Goal: Task Accomplishment & Management: Manage account settings

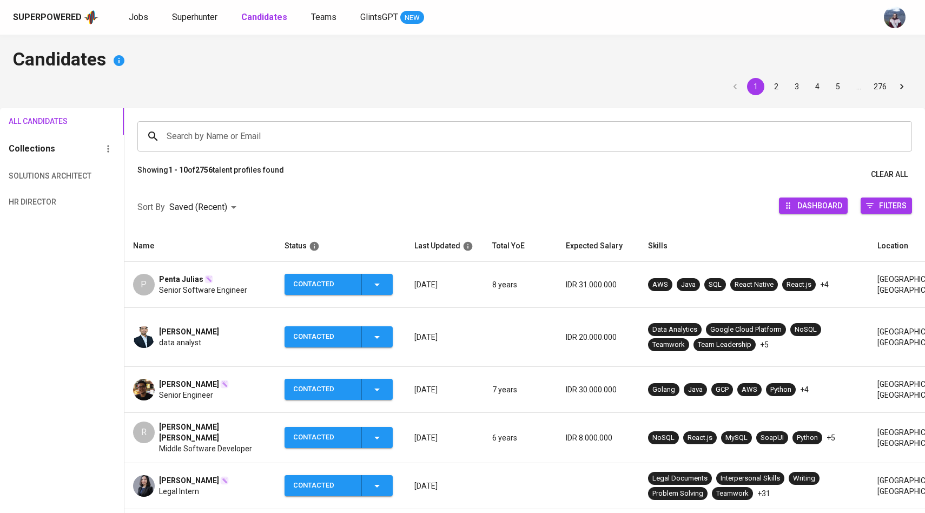
scroll to position [67, 0]
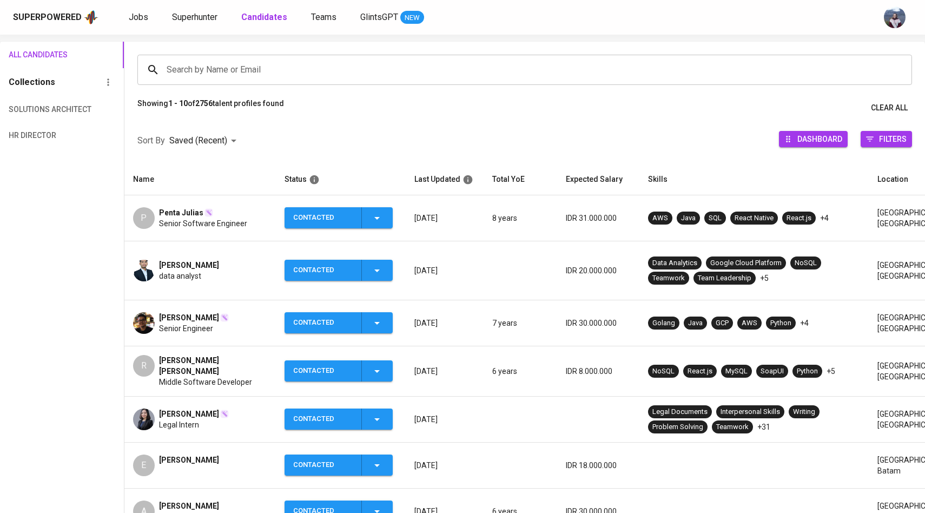
click at [135, 409] on div at bounding box center [144, 419] width 22 height 22
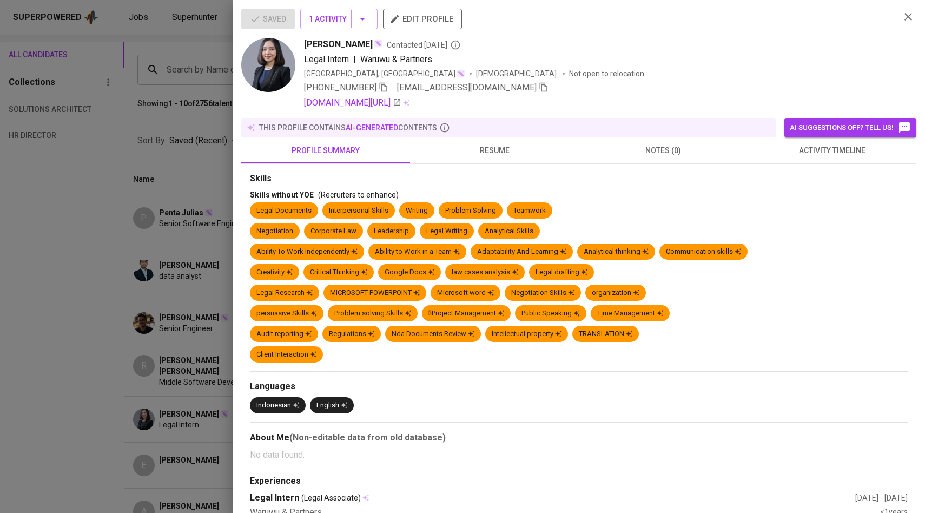
click at [539, 91] on icon "button" at bounding box center [544, 87] width 10 height 10
click at [158, 218] on div at bounding box center [462, 256] width 925 height 513
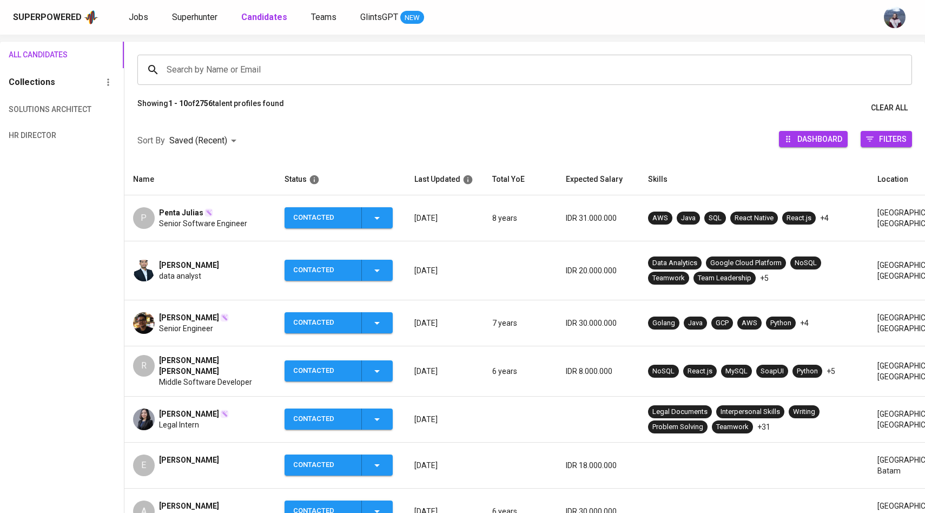
click at [235, 71] on input "Search by Name or Email" at bounding box center [527, 70] width 727 height 21
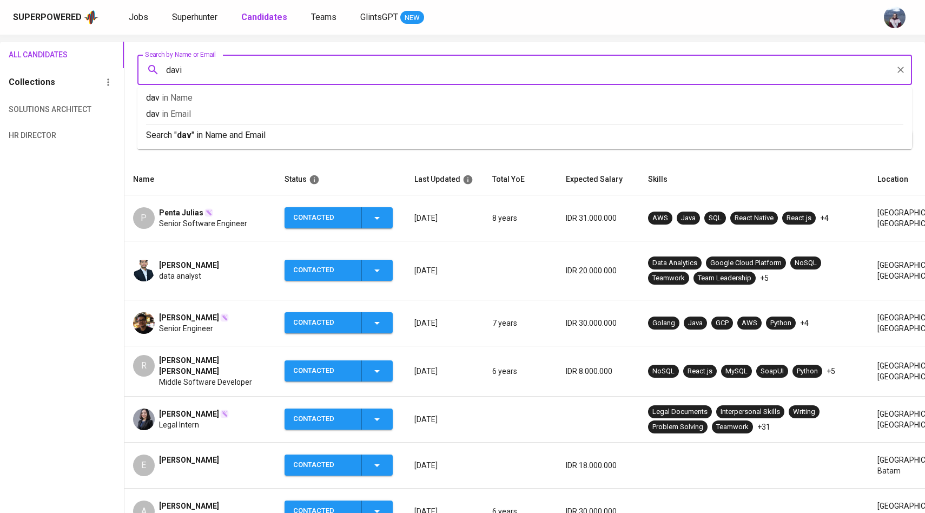
type input "davin"
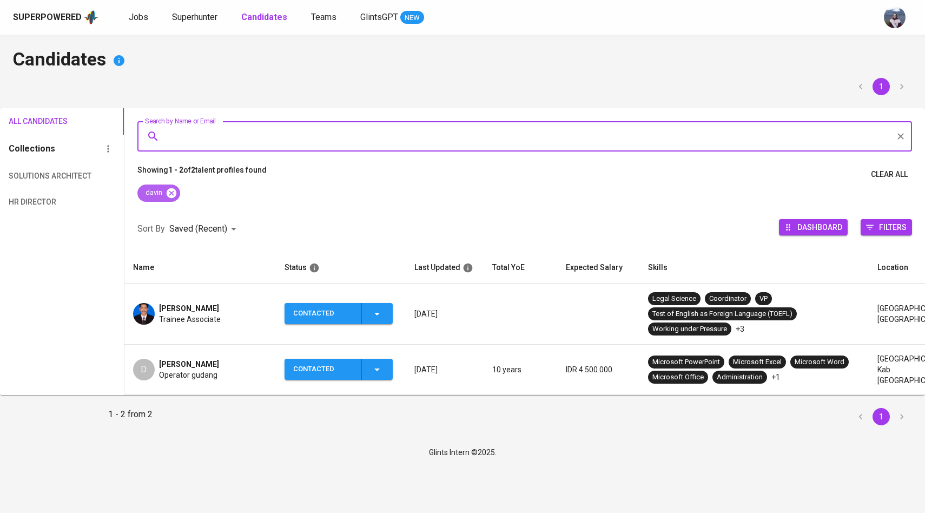
click at [174, 193] on icon at bounding box center [171, 193] width 10 height 10
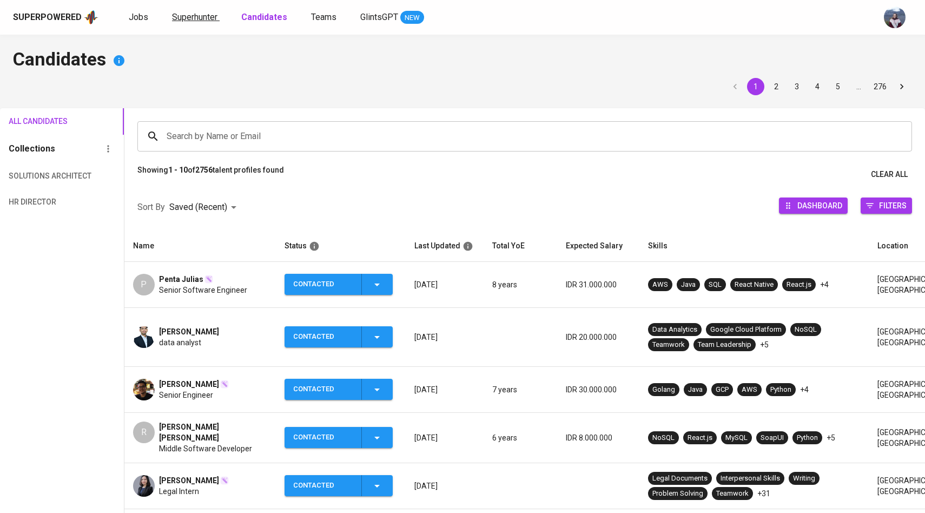
click at [201, 21] on span "Superhunter" at bounding box center [194, 17] width 45 height 10
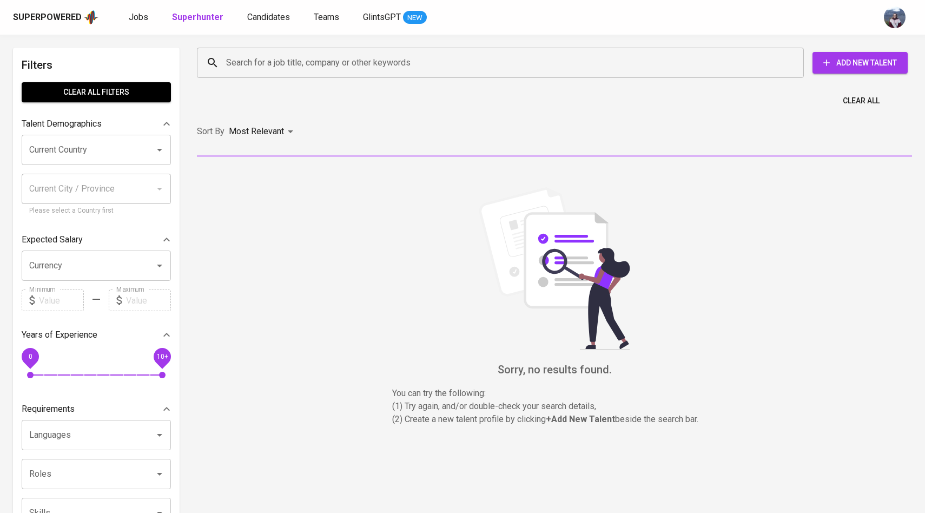
click at [233, 65] on input "Search for a job title, company or other keywords" at bounding box center [502, 62] width 559 height 21
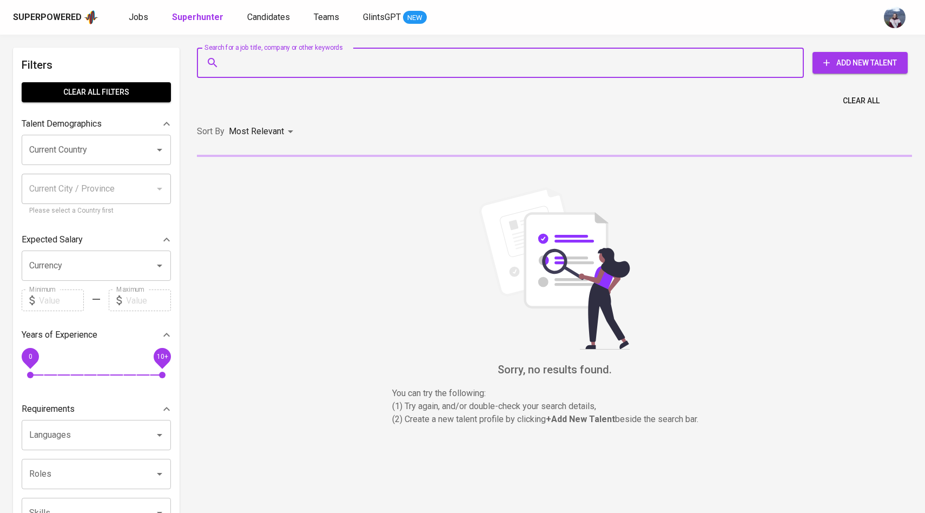
paste input "[EMAIL_ADDRESS][DOMAIN_NAME]"
type input "[EMAIL_ADDRESS][DOMAIN_NAME]"
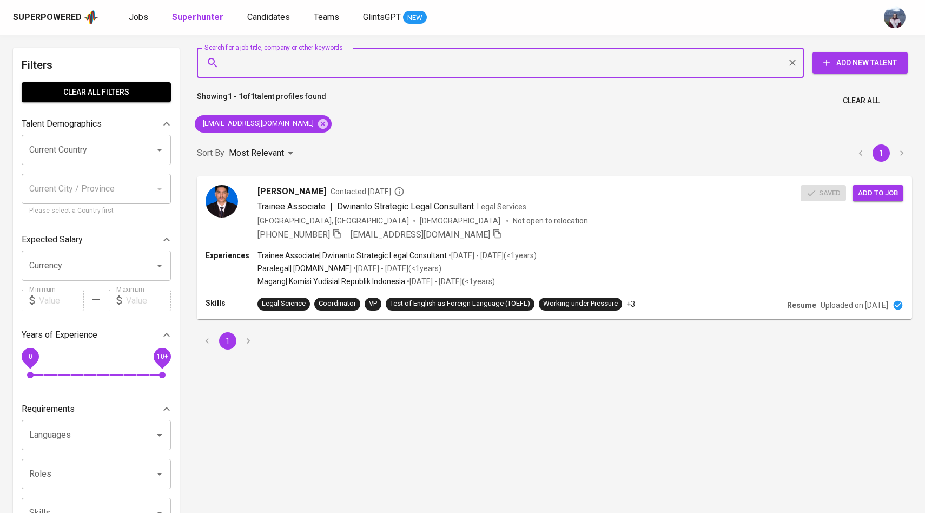
click at [260, 17] on span "Candidates" at bounding box center [268, 17] width 43 height 10
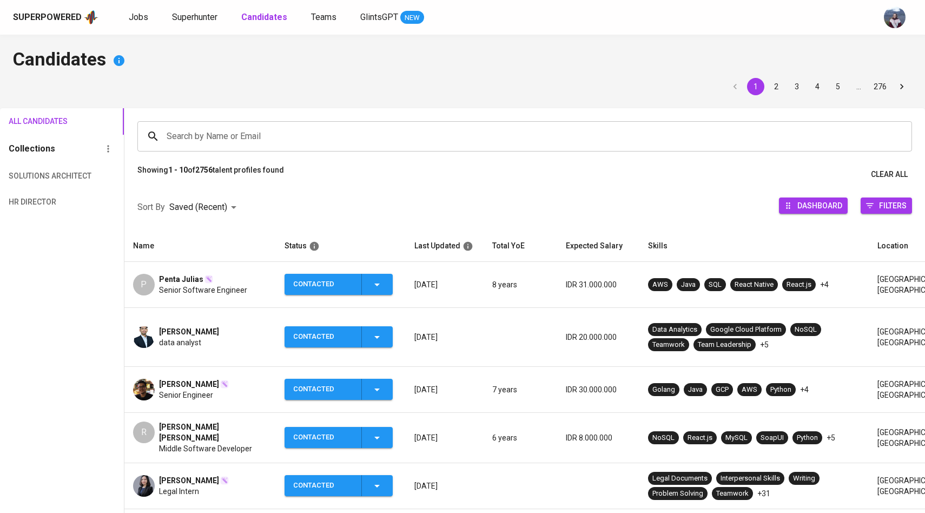
click at [235, 133] on input "Search by Name or Email" at bounding box center [527, 136] width 727 height 21
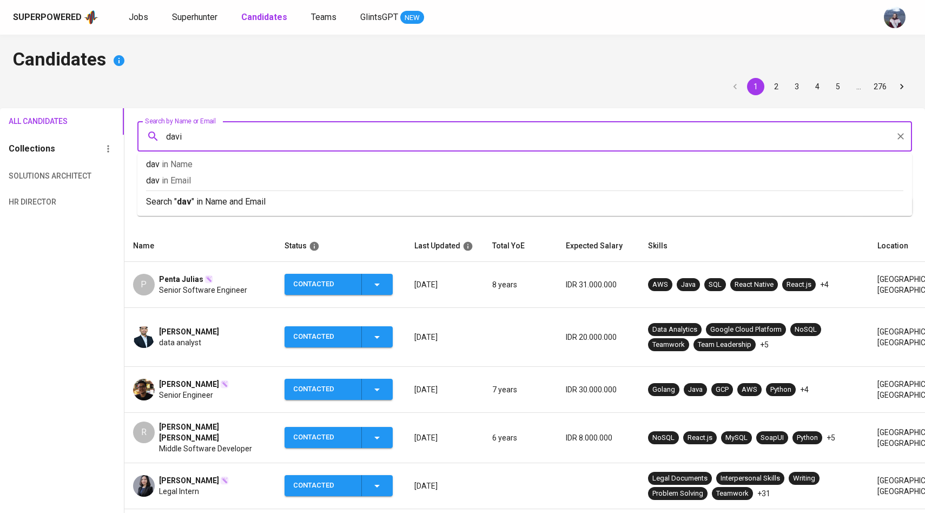
type input "davin"
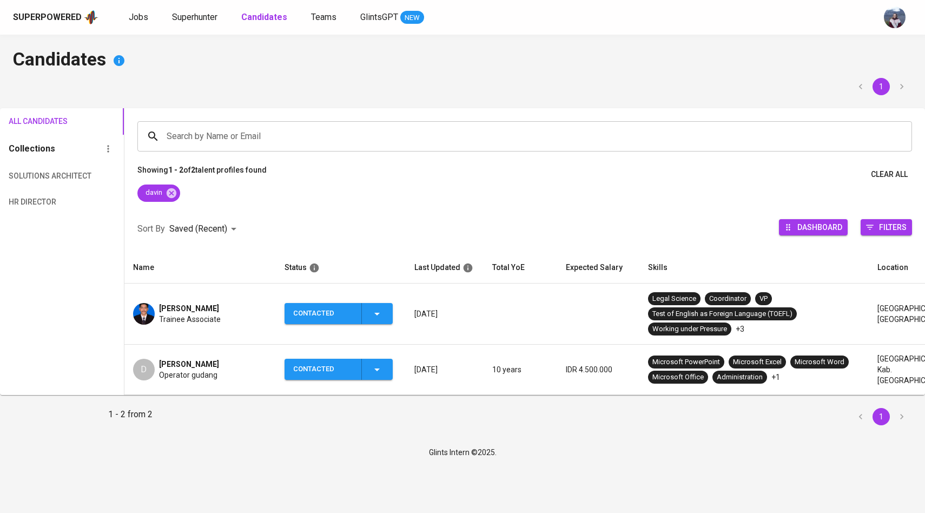
click at [146, 306] on img at bounding box center [144, 314] width 22 height 22
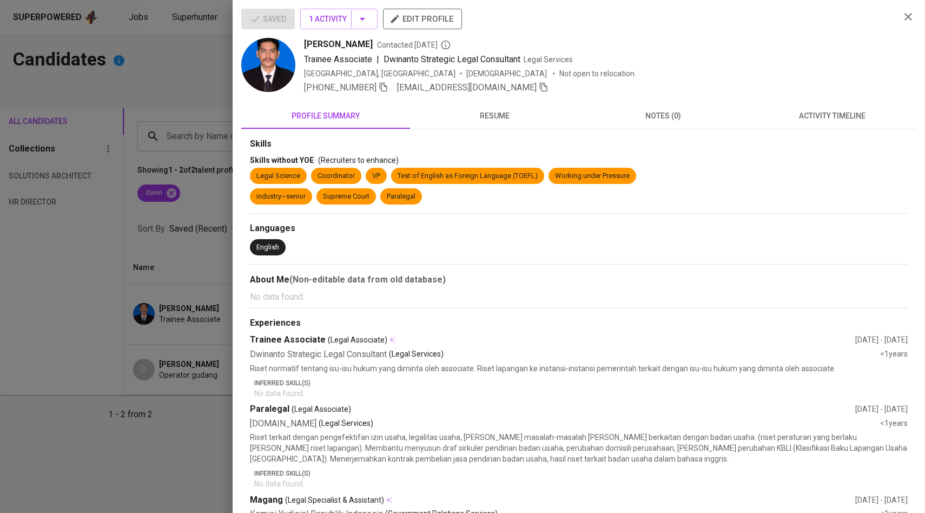
click at [540, 89] on icon "button" at bounding box center [544, 87] width 8 height 9
click at [37, 161] on div at bounding box center [462, 256] width 925 height 513
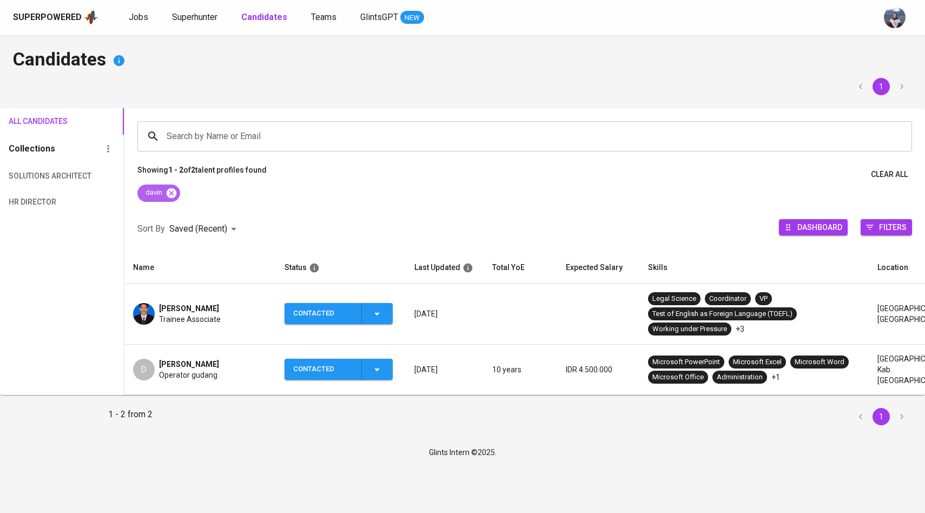
click at [174, 191] on icon at bounding box center [171, 193] width 10 height 10
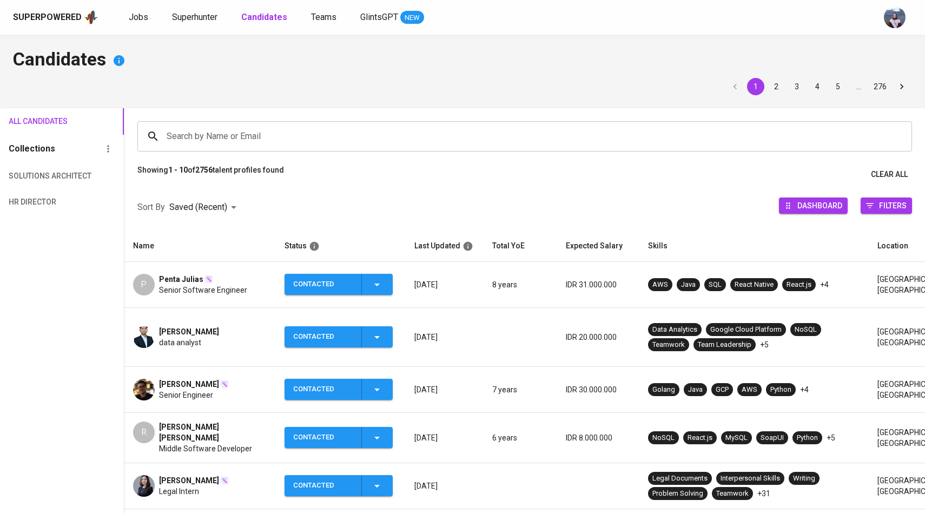
click at [256, 120] on div "Search by Name or Email Search by Name or Email" at bounding box center [524, 136] width 801 height 56
click at [251, 138] on input "Search by Name or Email" at bounding box center [527, 136] width 727 height 21
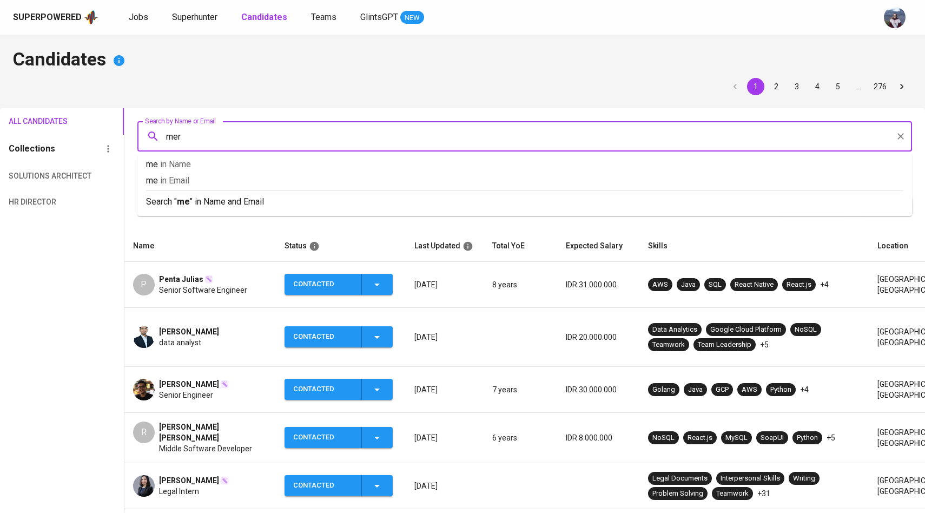
type input "meri"
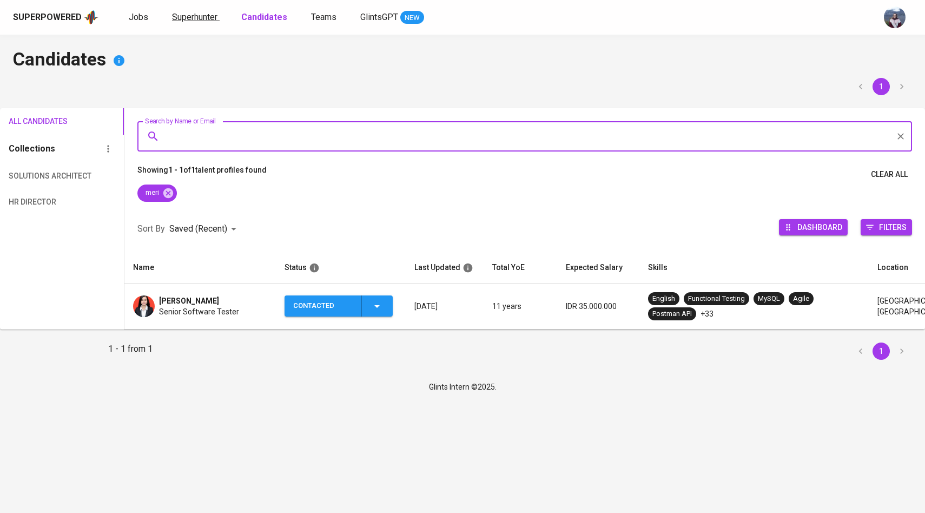
click at [210, 15] on span "Superhunter" at bounding box center [194, 17] width 45 height 10
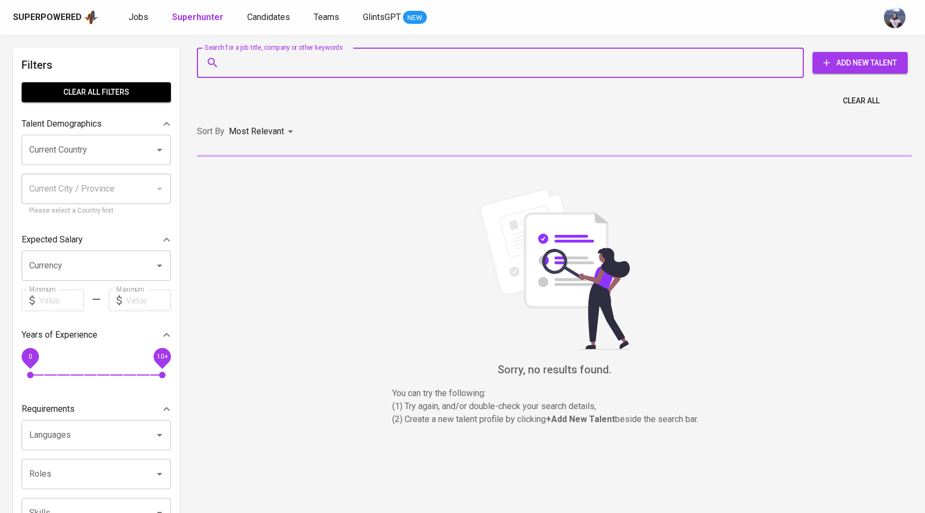
click at [241, 68] on input "Search for a job title, company or other keywords" at bounding box center [502, 62] width 559 height 21
paste input "[EMAIL_ADDRESS][DOMAIN_NAME]"
type input "[EMAIL_ADDRESS][DOMAIN_NAME]"
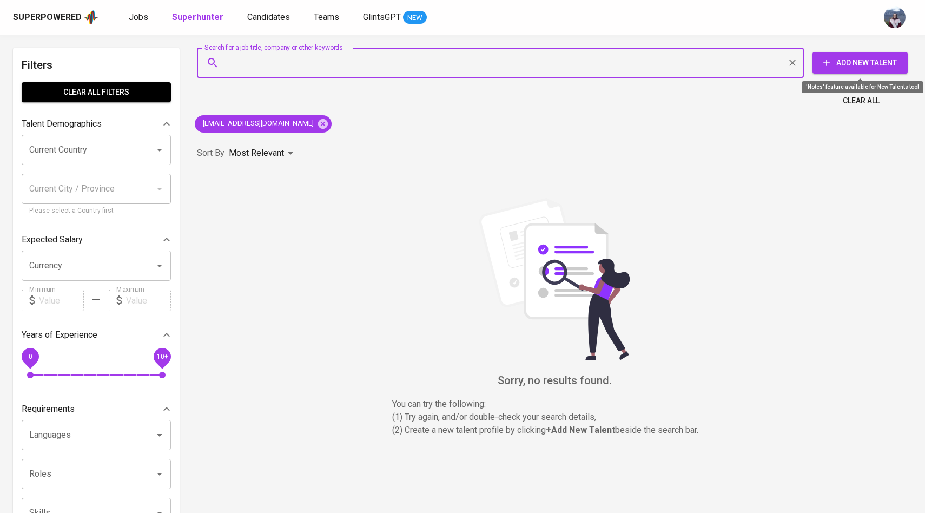
click at [848, 61] on span "Add New Talent" at bounding box center [860, 63] width 78 height 14
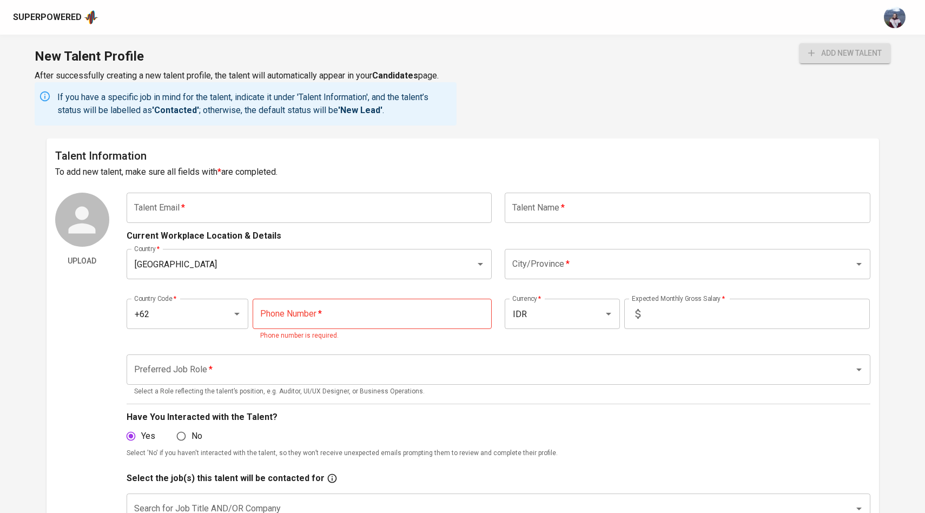
click at [464, 206] on input "text" at bounding box center [310, 208] width 366 height 30
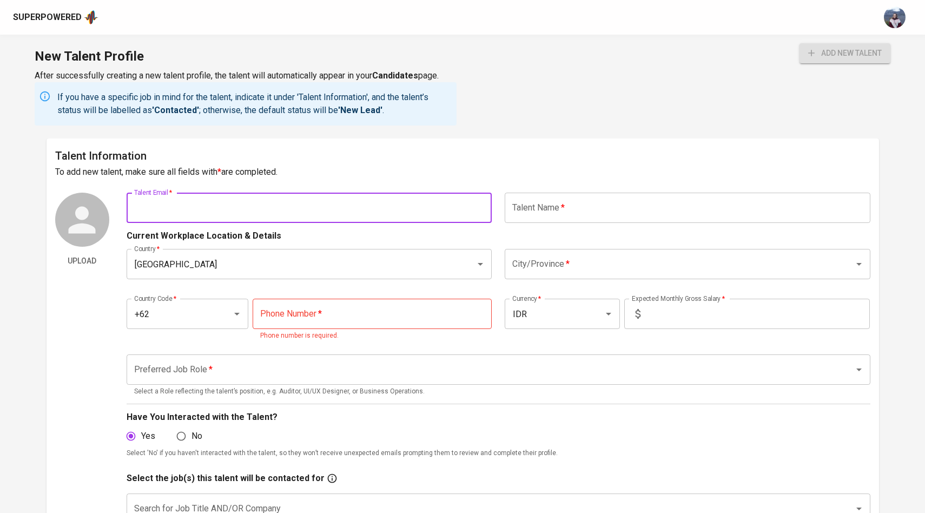
paste input "[EMAIL_ADDRESS][DOMAIN_NAME]"
type input "[EMAIL_ADDRESS][DOMAIN_NAME]"
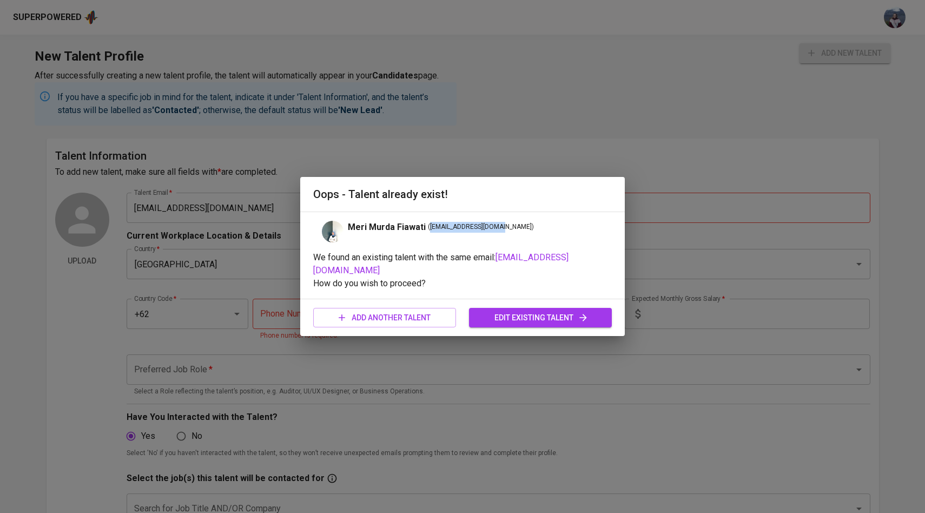
drag, startPoint x: 427, startPoint y: 234, endPoint x: 497, endPoint y: 233, distance: 69.8
click at [497, 233] on span "( [EMAIL_ADDRESS][DOMAIN_NAME] )" at bounding box center [481, 227] width 106 height 11
copy span "[EMAIL_ADDRESS][DOMAIN_NAME]"
click at [572, 68] on div "Oops - Talent already exist! [PERSON_NAME] ( [EMAIL_ADDRESS][DOMAIN_NAME] ) We …" at bounding box center [462, 256] width 925 height 513
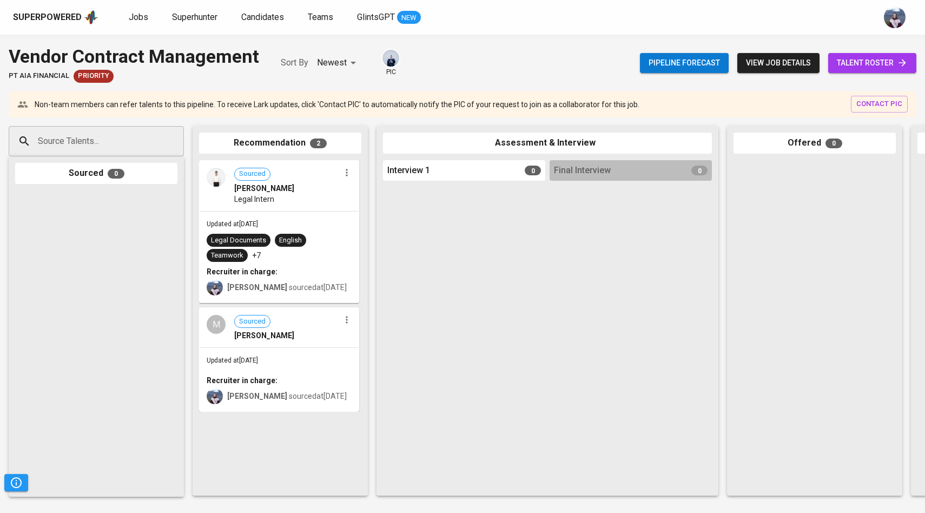
click at [92, 144] on input "Source Talents..." at bounding box center [92, 141] width 114 height 21
paste input "[EMAIL_ADDRESS][DOMAIN_NAME]"
type input "[EMAIL_ADDRESS][DOMAIN_NAME]"
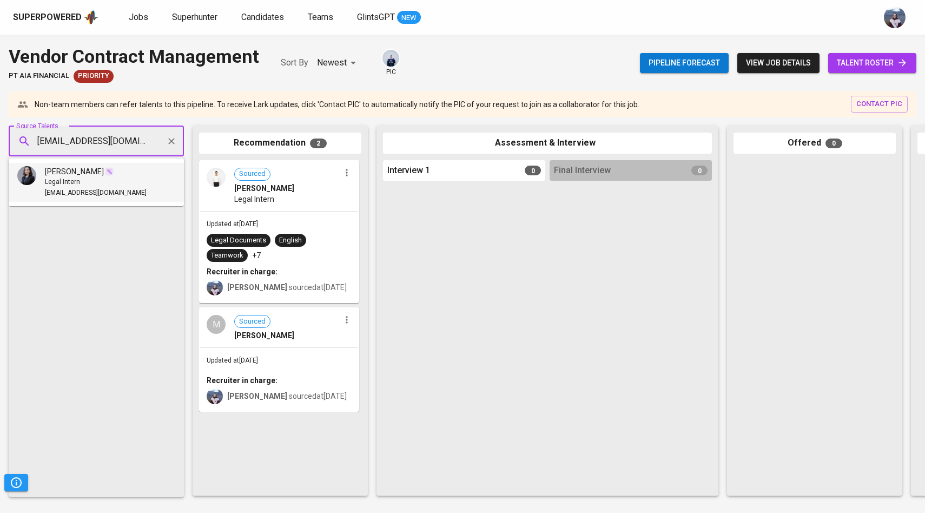
click at [76, 173] on span "[PERSON_NAME]" at bounding box center [74, 171] width 59 height 11
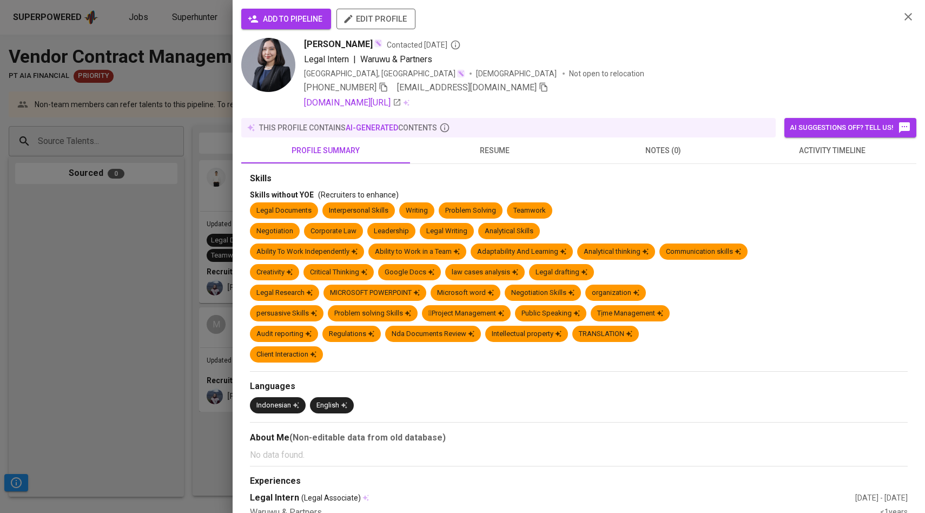
click at [268, 12] on button "add to pipeline" at bounding box center [286, 19] width 90 height 21
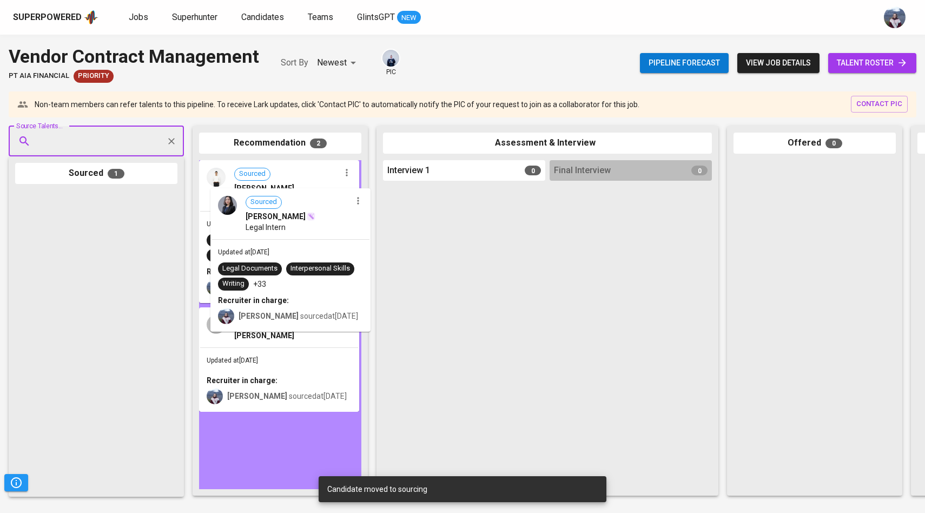
drag, startPoint x: 65, startPoint y: 216, endPoint x: 273, endPoint y: 212, distance: 207.2
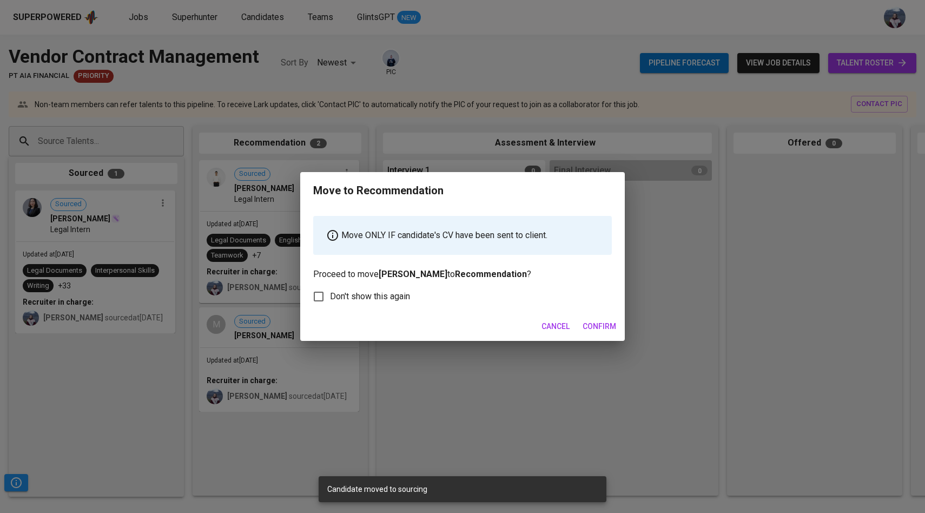
click at [599, 321] on span "Confirm" at bounding box center [600, 327] width 34 height 14
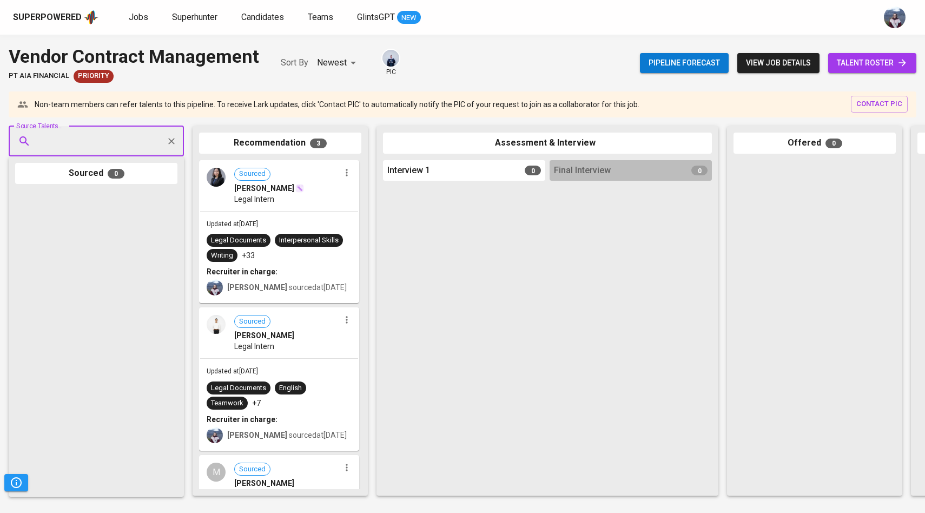
paste input "[EMAIL_ADDRESS][DOMAIN_NAME]"
type input "[EMAIL_ADDRESS][DOMAIN_NAME]"
click at [91, 173] on span "[PERSON_NAME]" at bounding box center [74, 171] width 59 height 11
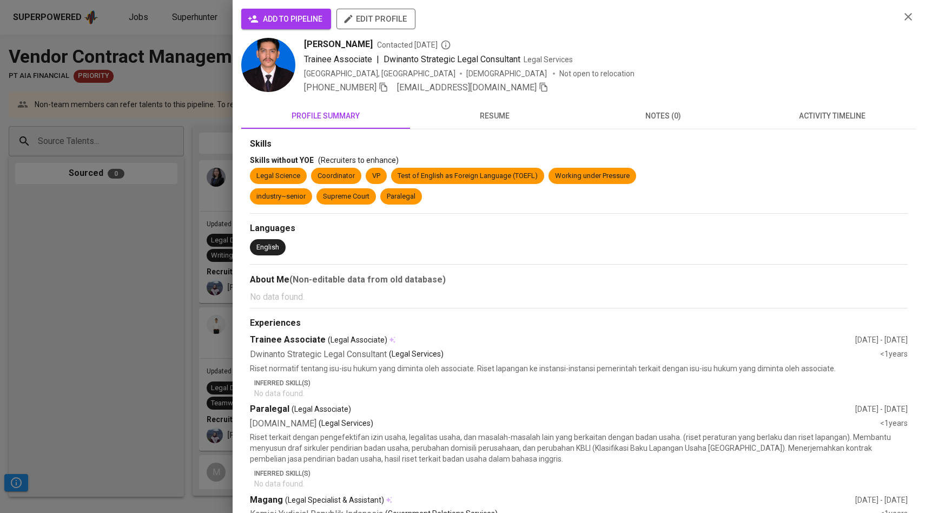
click at [293, 4] on div "add to pipeline edit profile Davin Reinhart Contacted 4 days ago Trainee Associ…" at bounding box center [579, 256] width 692 height 513
click at [293, 11] on button "add to pipeline" at bounding box center [286, 19] width 90 height 21
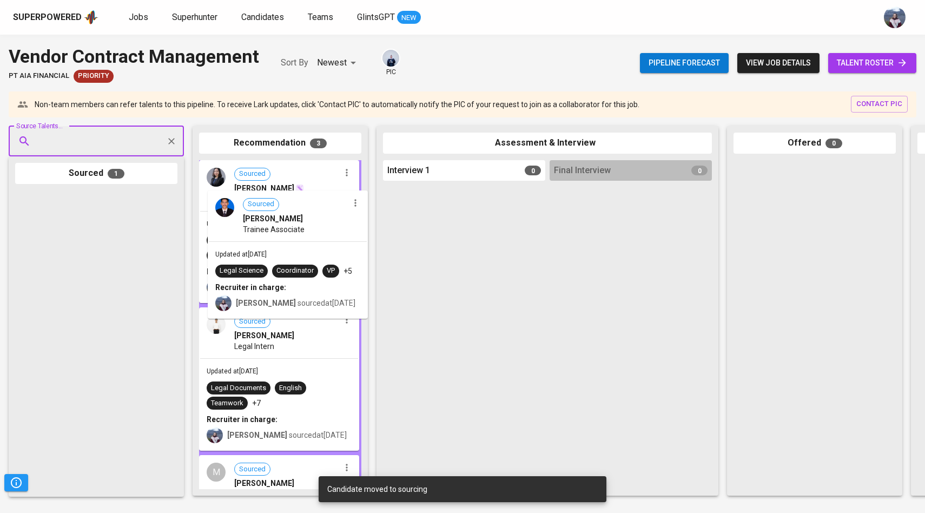
drag, startPoint x: 70, startPoint y: 232, endPoint x: 278, endPoint y: 232, distance: 208.3
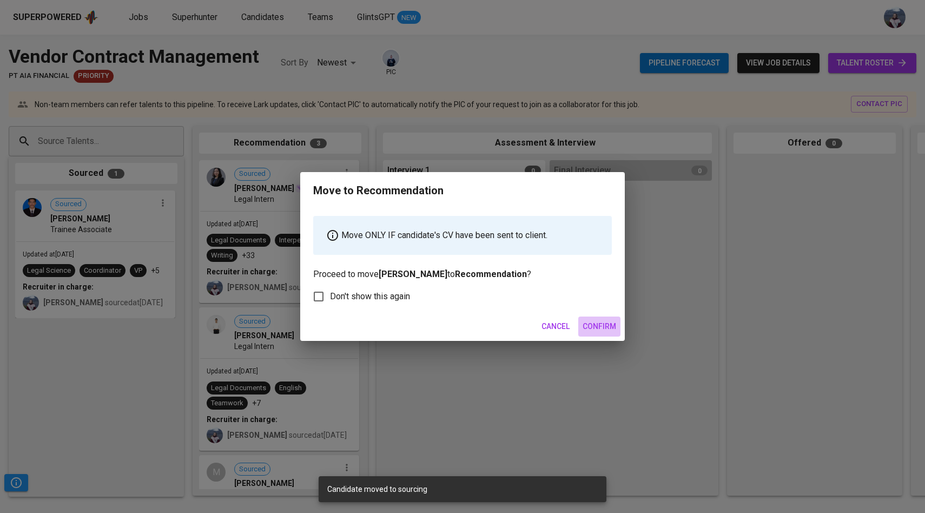
click at [598, 323] on span "Confirm" at bounding box center [600, 327] width 34 height 14
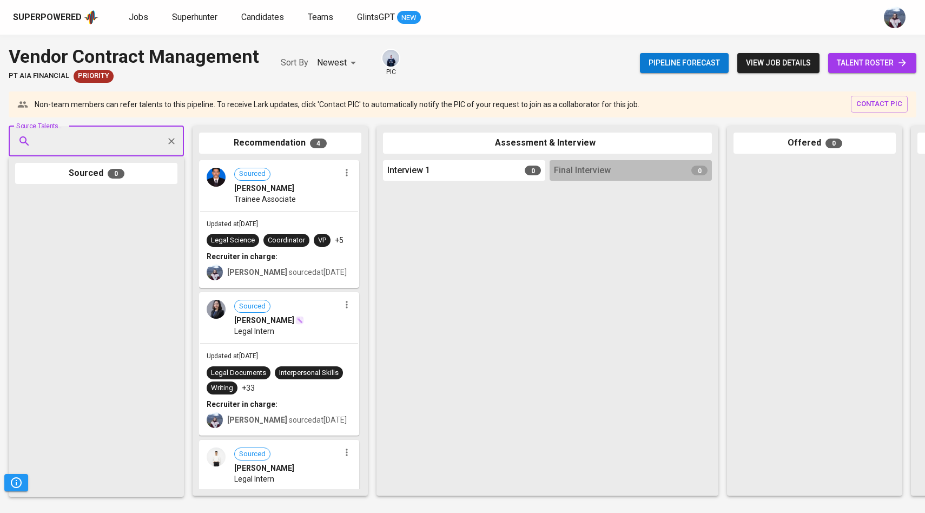
scroll to position [48, 0]
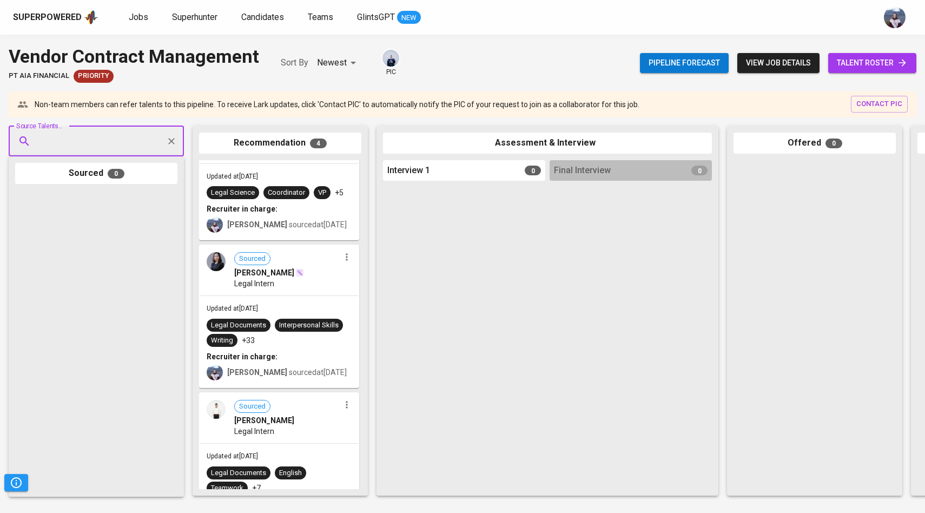
paste input "[EMAIL_ADDRESS][DOMAIN_NAME]"
type input "[EMAIL_ADDRESS][DOMAIN_NAME]"
click at [68, 178] on span "secretary" at bounding box center [59, 182] width 29 height 11
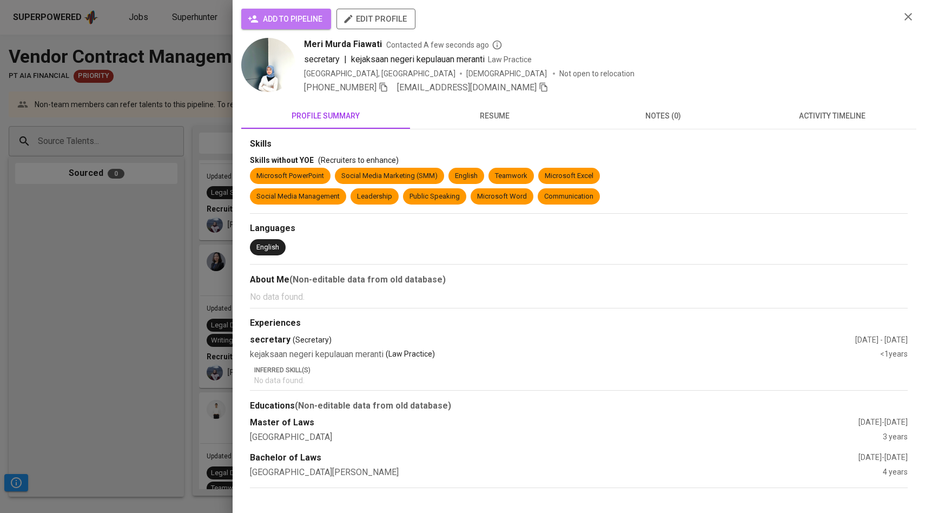
click at [269, 14] on span "add to pipeline" at bounding box center [286, 19] width 72 height 14
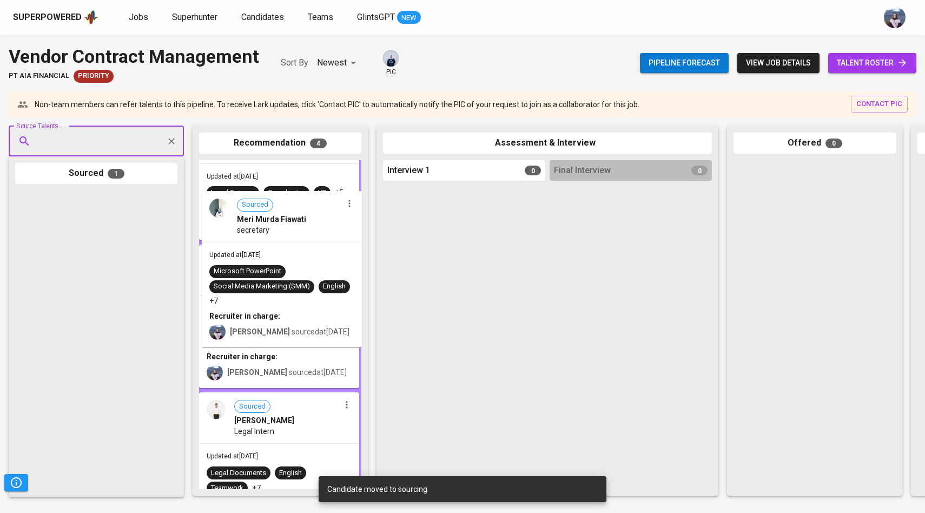
drag, startPoint x: 87, startPoint y: 247, endPoint x: 288, endPoint y: 248, distance: 201.8
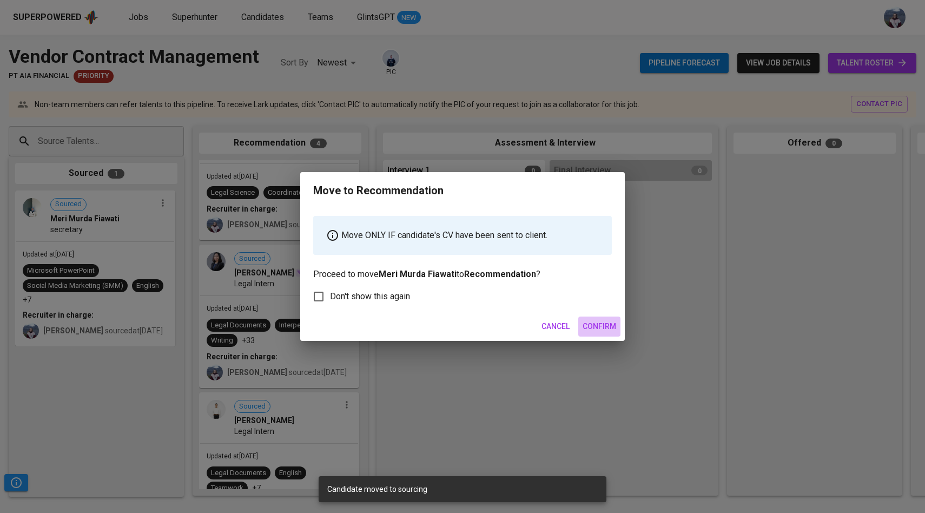
click at [600, 323] on span "Confirm" at bounding box center [600, 327] width 34 height 14
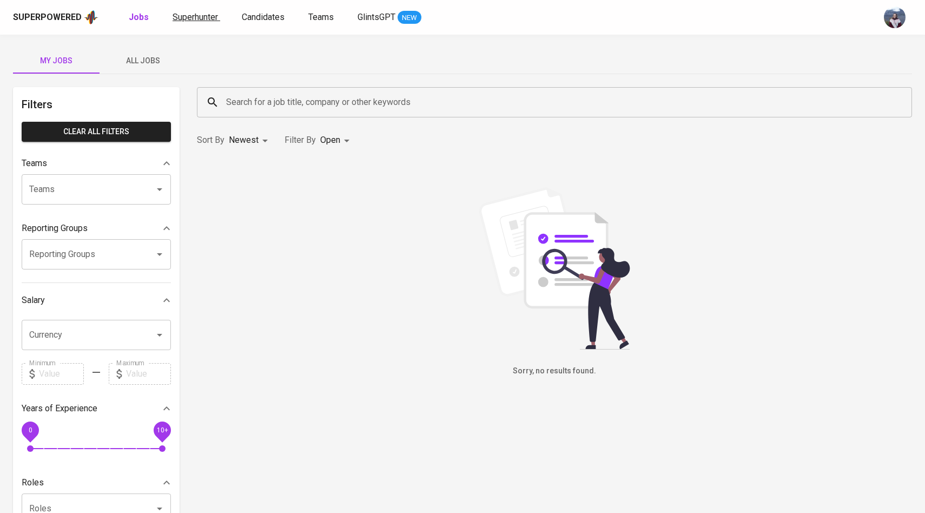
click at [201, 21] on span "Superhunter" at bounding box center [195, 17] width 45 height 10
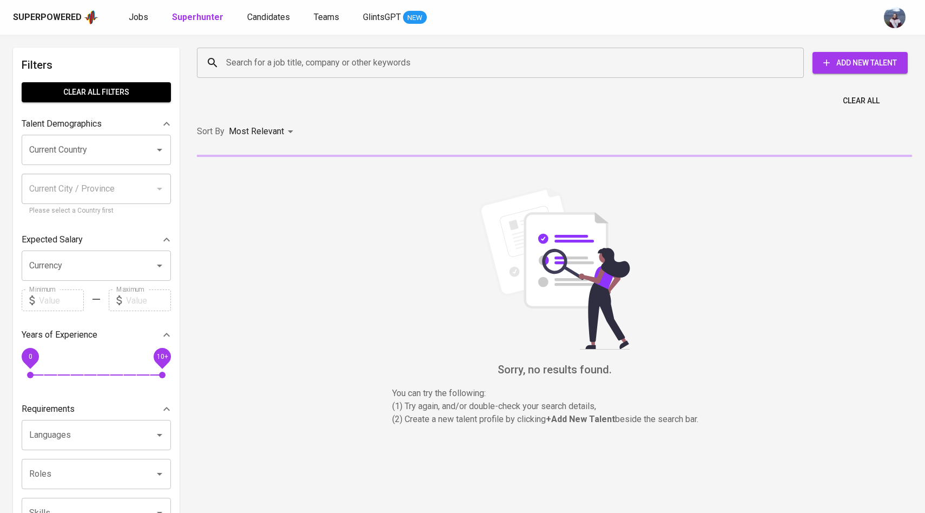
click at [250, 54] on input "Search for a job title, company or other keywords" at bounding box center [502, 62] width 559 height 21
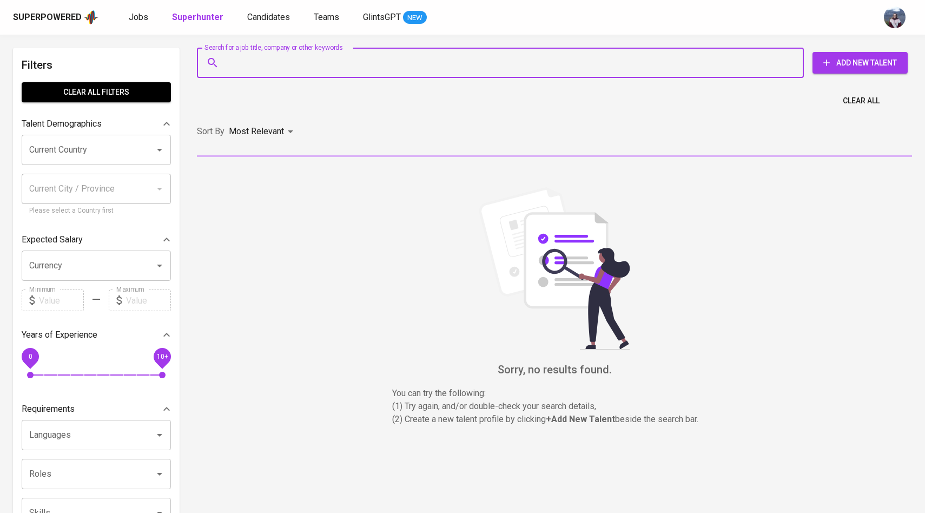
paste input "[EMAIL_ADDRESS][DOMAIN_NAME]"
type input "[EMAIL_ADDRESS][DOMAIN_NAME]"
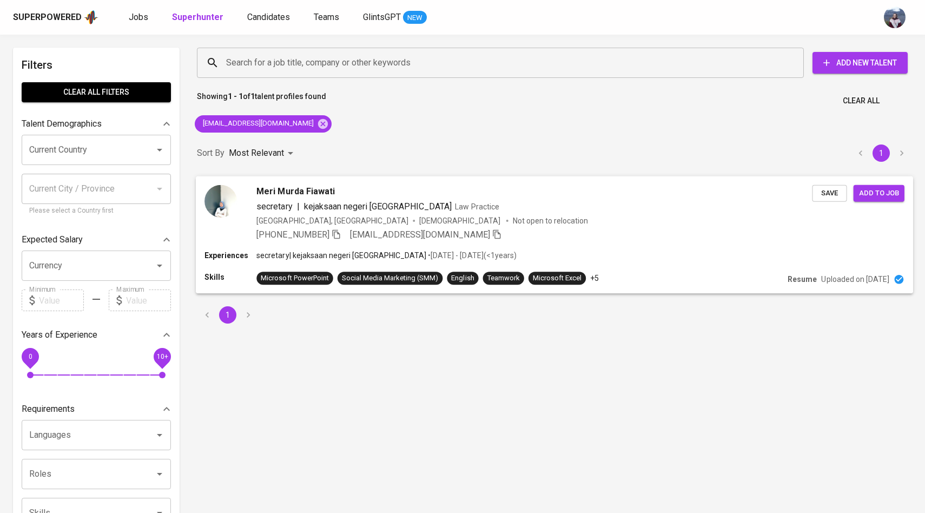
click at [229, 213] on img at bounding box center [220, 200] width 32 height 32
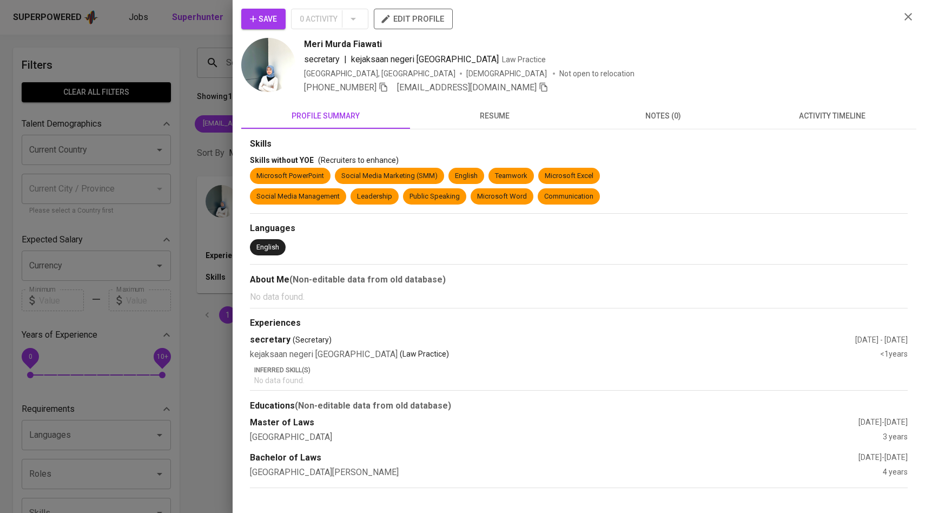
click at [842, 109] on span "activity timeline" at bounding box center [832, 116] width 156 height 14
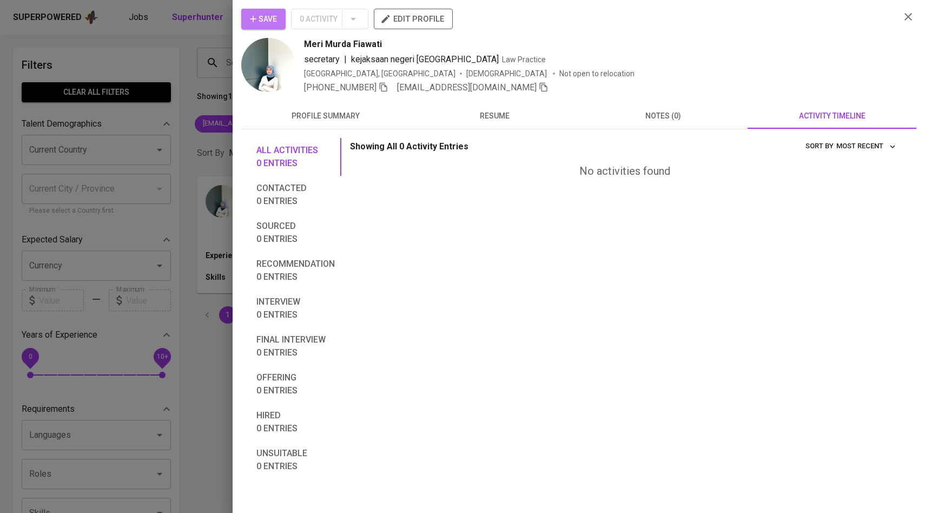
click at [270, 11] on button "Save" at bounding box center [263, 19] width 44 height 21
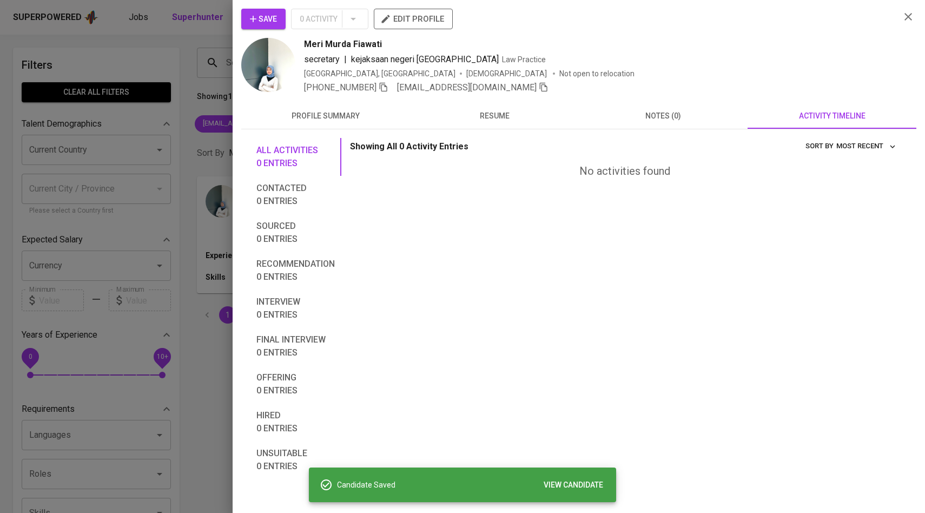
click at [210, 111] on div at bounding box center [462, 256] width 925 height 513
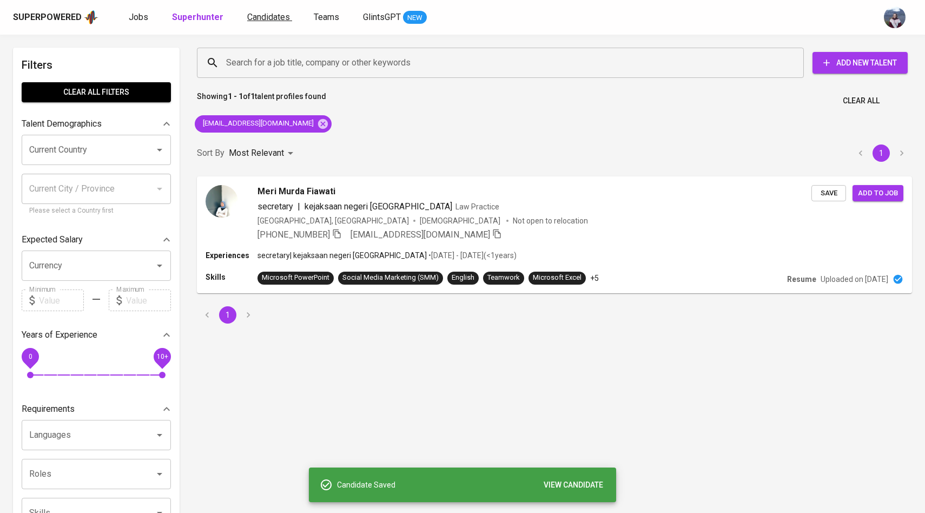
click at [261, 23] on link "Candidates" at bounding box center [269, 18] width 45 height 14
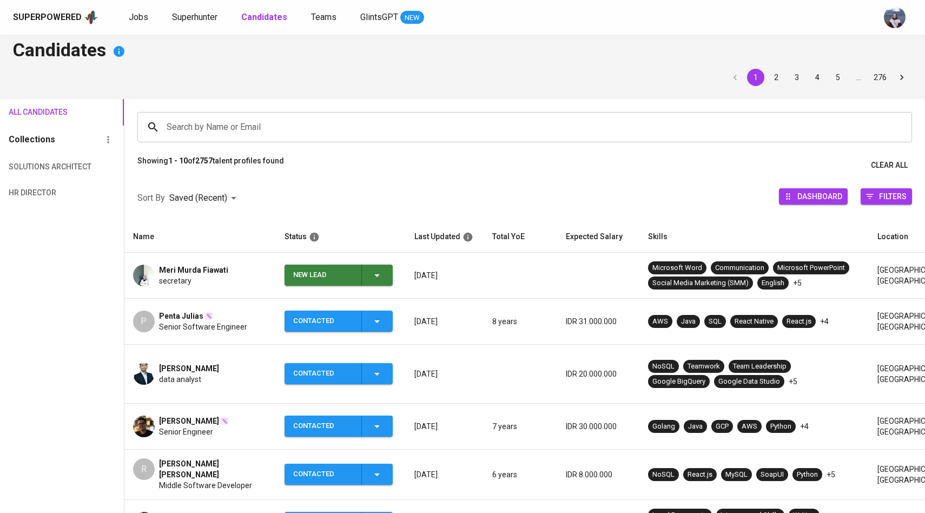
scroll to position [10, 0]
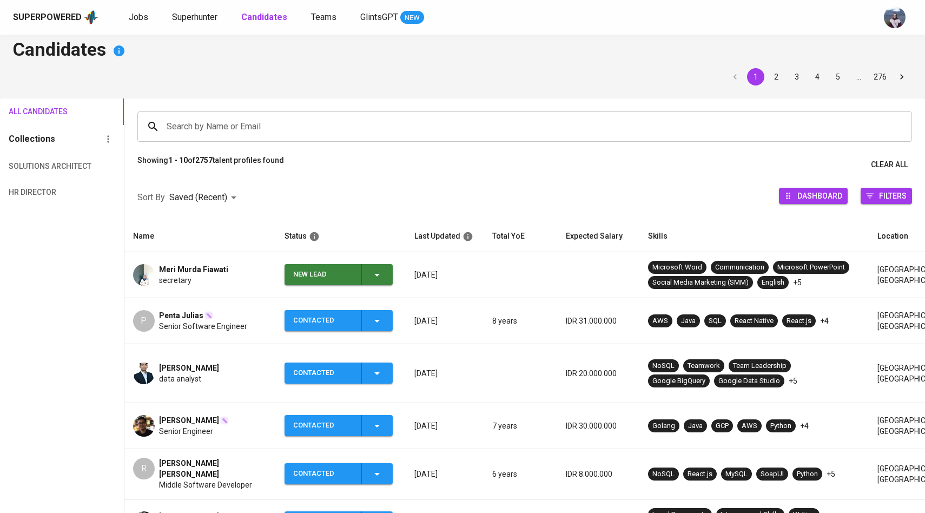
click at [381, 281] on div "New Lead" at bounding box center [338, 274] width 90 height 21
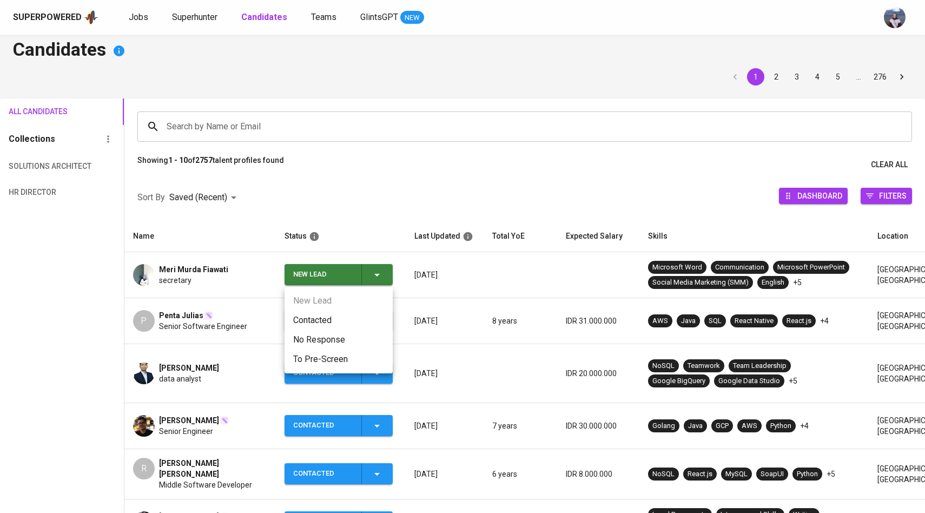
click at [313, 323] on li "Contacted" at bounding box center [339, 320] width 108 height 19
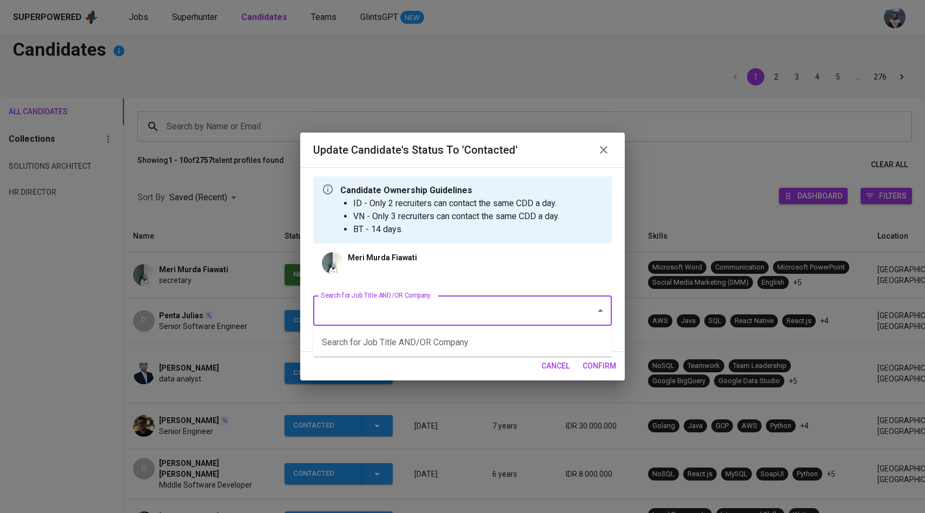
click at [359, 317] on input "Search for Job Title AND/OR Company" at bounding box center [447, 310] width 259 height 21
click at [367, 338] on li "Vendor Contract Management (PT AIA FINANCIAL)" at bounding box center [462, 342] width 299 height 19
type input "vendor"
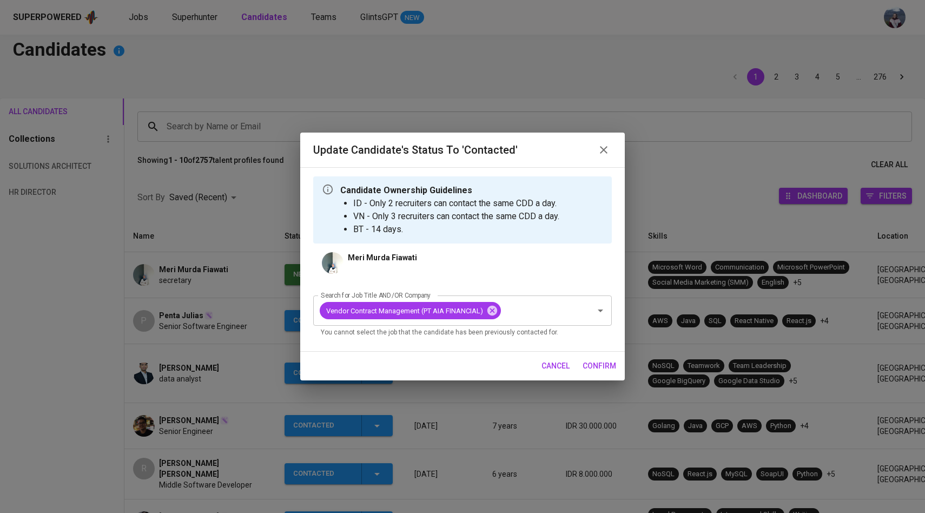
click at [586, 365] on span "confirm" at bounding box center [600, 366] width 34 height 14
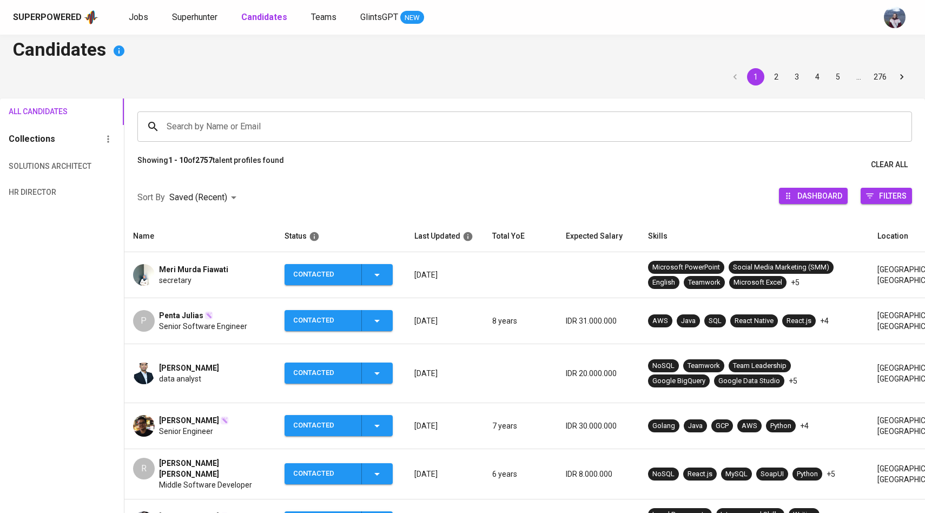
click at [153, 20] on div "Jobs Superhunter Candidates Teams GlintsGPT NEW" at bounding box center [276, 18] width 295 height 14
click at [141, 19] on span "Jobs" at bounding box center [138, 17] width 19 height 10
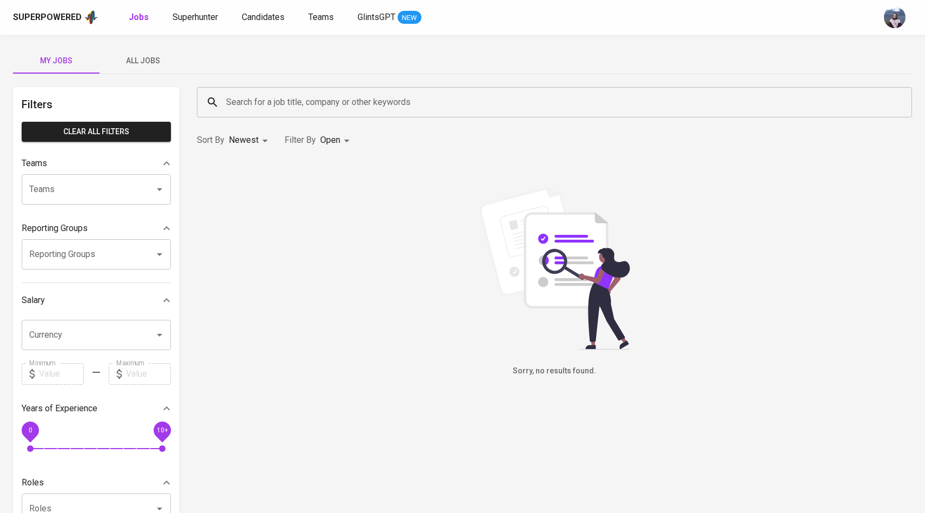
click at [240, 108] on input "Search for a job title, company or other keywords" at bounding box center [557, 102] width 668 height 21
click at [155, 56] on span "All Jobs" at bounding box center [143, 61] width 74 height 14
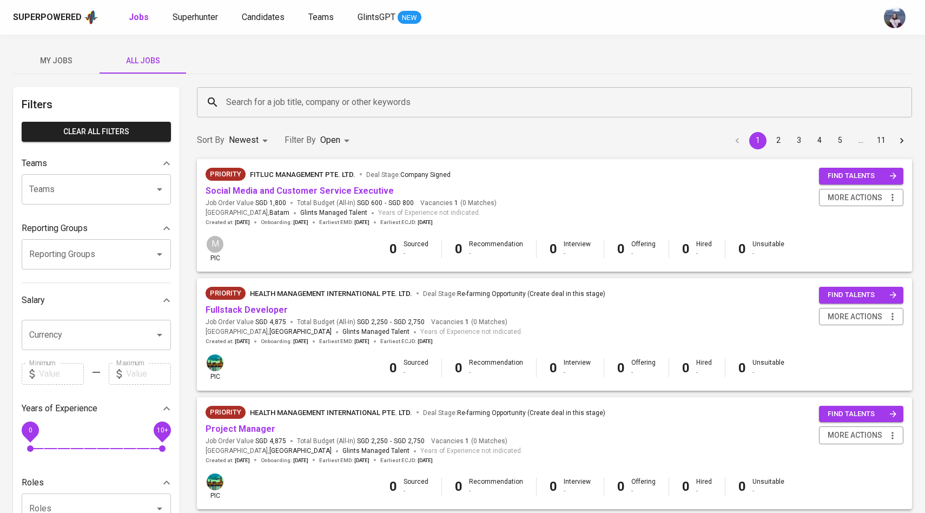
click at [254, 96] on input "Search for a job title, company or other keywords" at bounding box center [557, 102] width 668 height 21
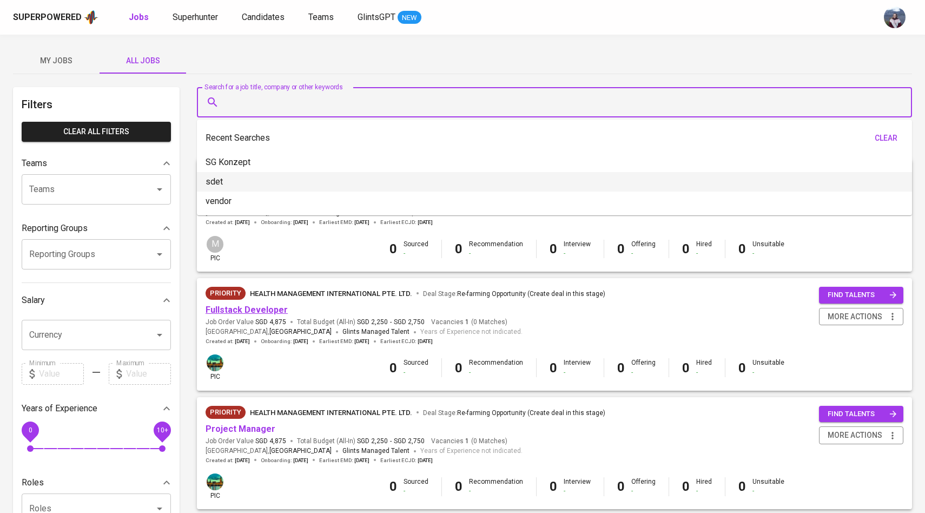
click at [252, 312] on link "Fullstack Developer" at bounding box center [247, 310] width 82 height 10
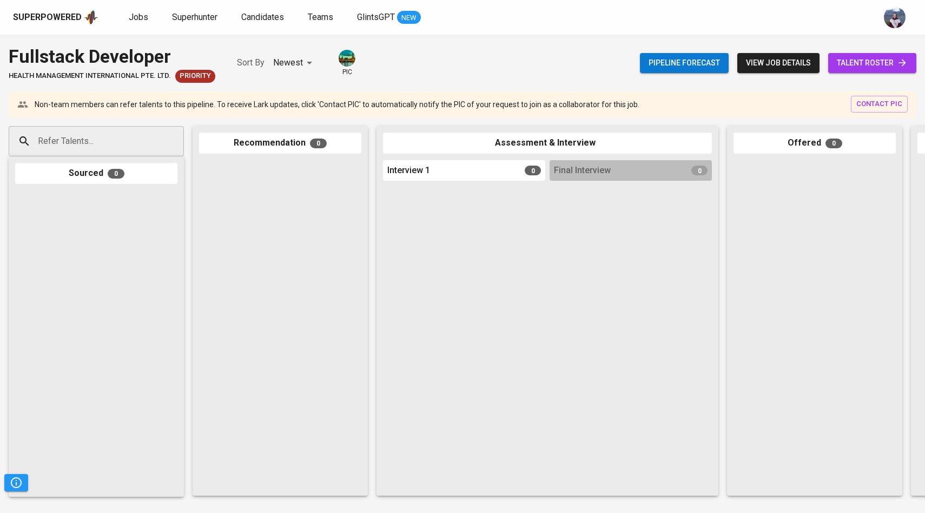
click at [855, 63] on span "talent roster" at bounding box center [872, 63] width 71 height 14
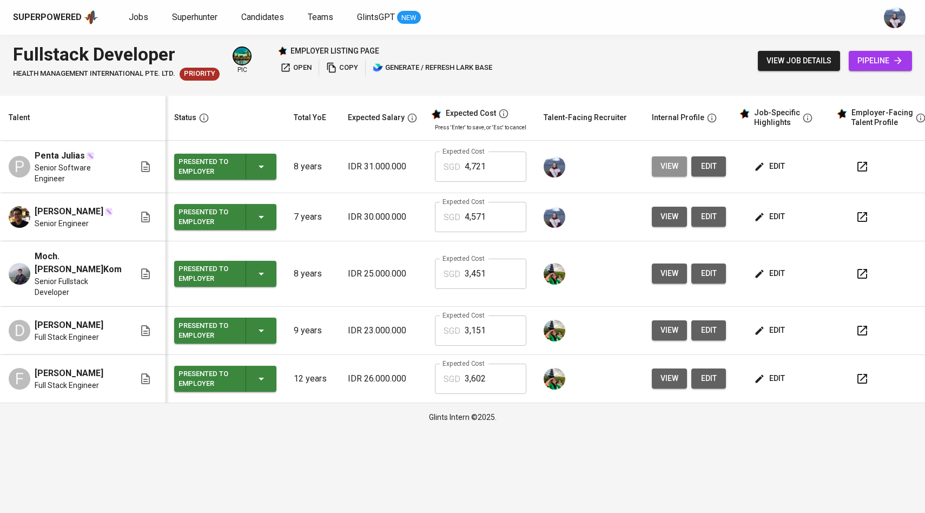
click at [661, 166] on span "view" at bounding box center [670, 167] width 18 height 14
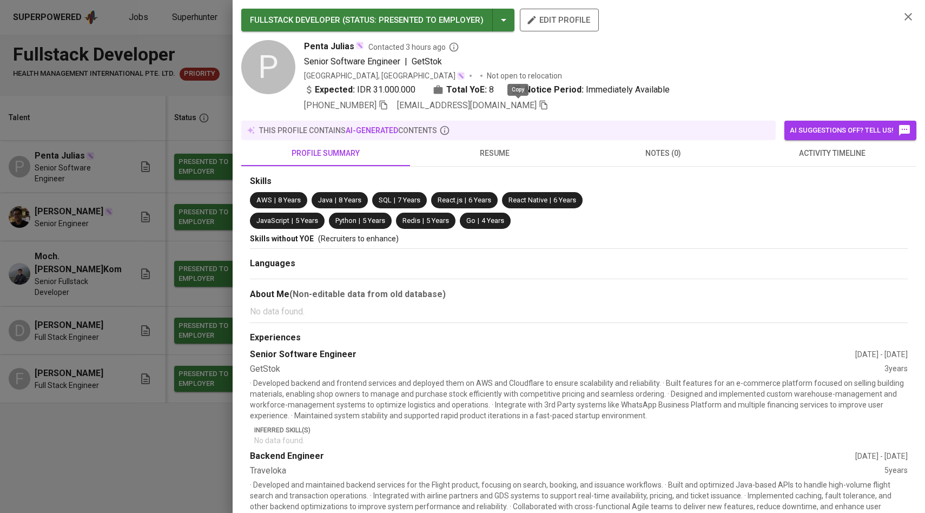
click at [539, 106] on icon "button" at bounding box center [544, 105] width 10 height 10
click at [0, 278] on div at bounding box center [462, 256] width 925 height 513
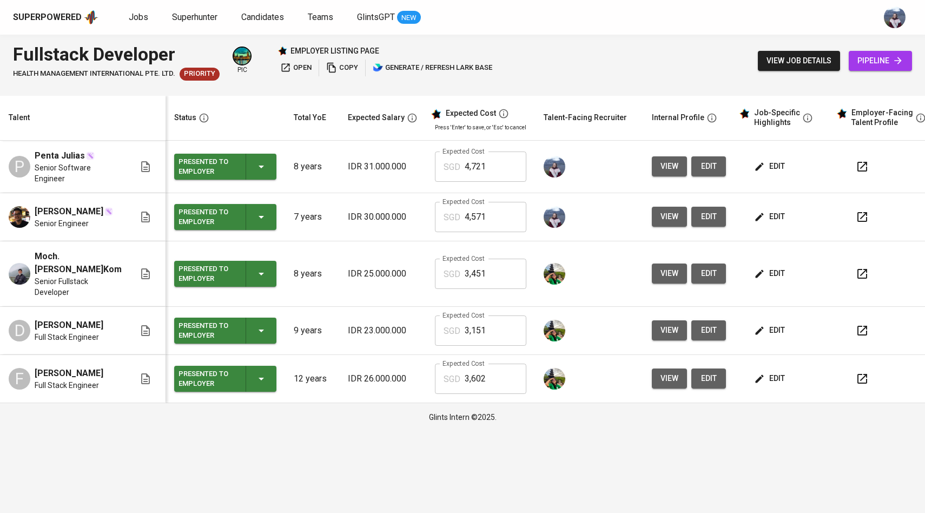
click at [876, 61] on span "pipeline" at bounding box center [880, 61] width 46 height 14
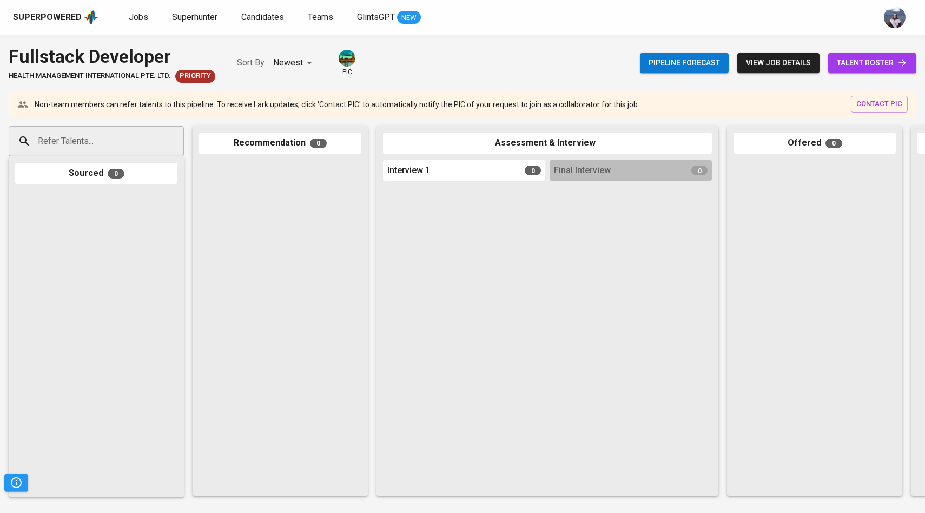
click at [134, 142] on input "Refer Talents..." at bounding box center [92, 141] width 114 height 21
paste input "[EMAIL_ADDRESS][DOMAIN_NAME]"
type input "[EMAIL_ADDRESS][DOMAIN_NAME]"
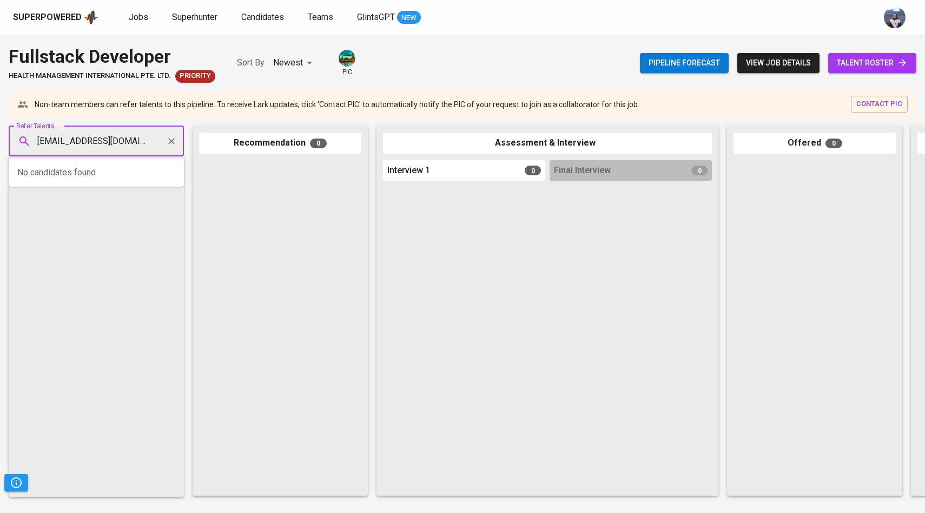
scroll to position [0, 2]
click at [105, 173] on div "Penta Julias" at bounding box center [96, 171] width 102 height 11
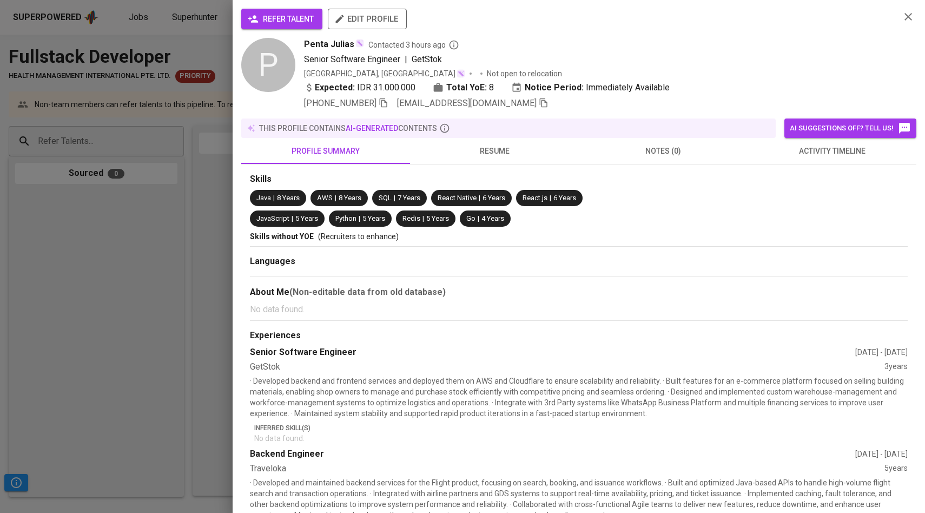
scroll to position [0, 0]
click at [287, 22] on span "refer talent" at bounding box center [282, 19] width 64 height 14
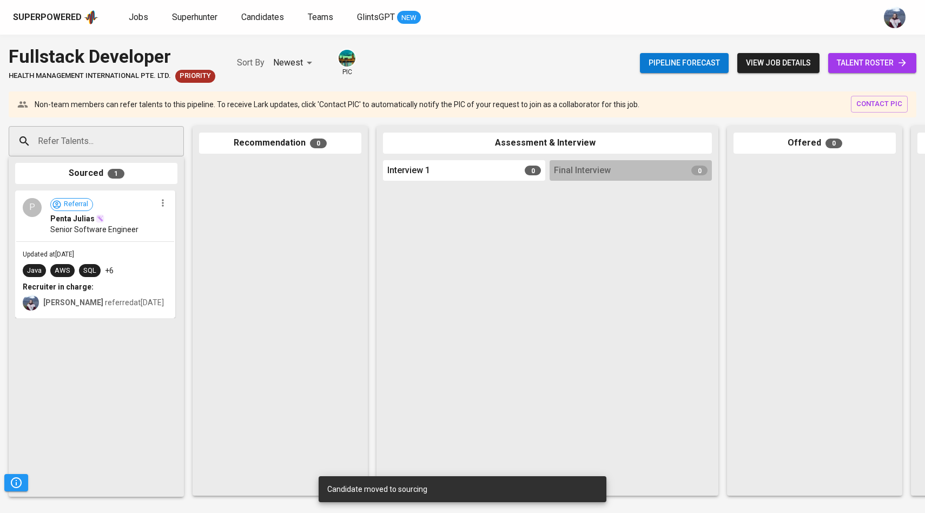
drag, startPoint x: 123, startPoint y: 229, endPoint x: 283, endPoint y: 229, distance: 160.7
click at [284, 229] on div "Refer Talents... Refer Talents... Sourced 1 P Referral Penta Julias Senior Soft…" at bounding box center [644, 310] width 1288 height 387
click at [881, 59] on span "talent roster" at bounding box center [872, 63] width 71 height 14
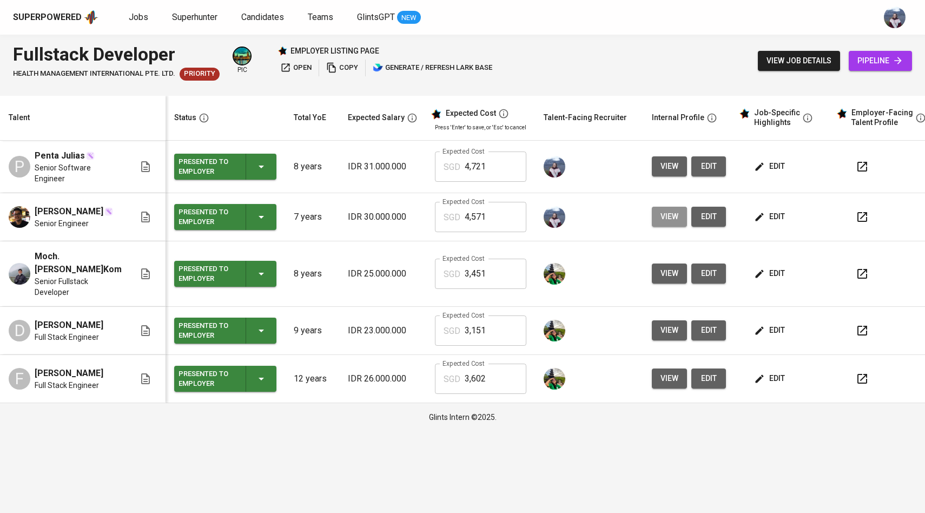
click at [665, 210] on span "view" at bounding box center [670, 217] width 18 height 14
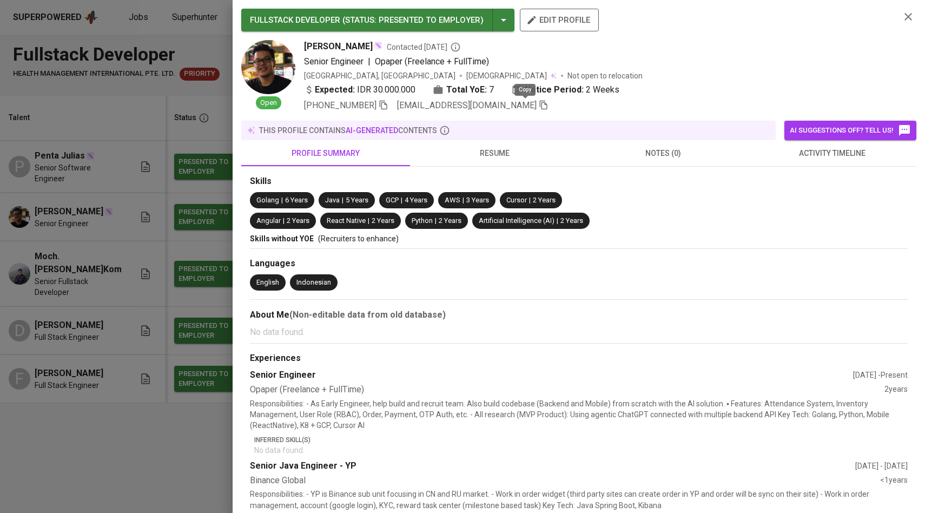
click at [539, 105] on icon "button" at bounding box center [544, 105] width 10 height 10
click at [128, 193] on div at bounding box center [462, 256] width 925 height 513
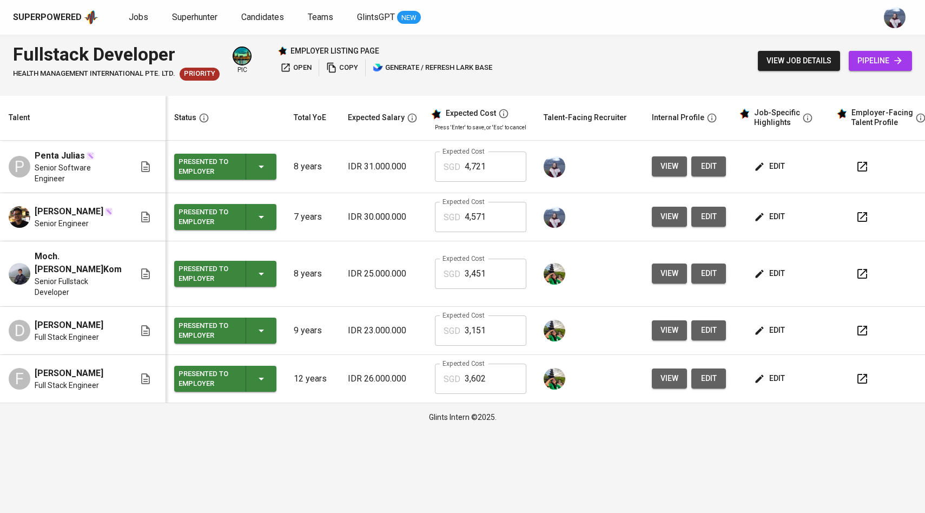
click at [875, 58] on span "pipeline" at bounding box center [880, 61] width 46 height 14
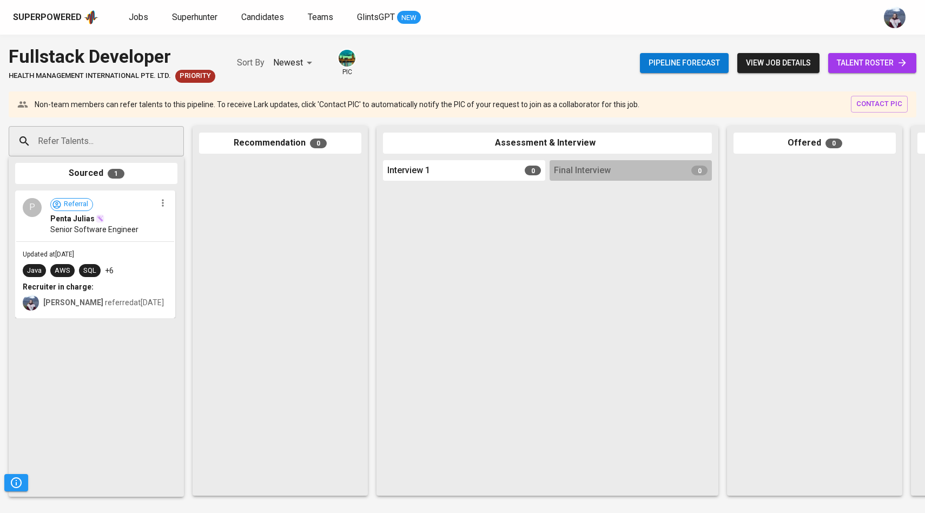
click at [118, 144] on input "Refer Talents..." at bounding box center [92, 141] width 114 height 21
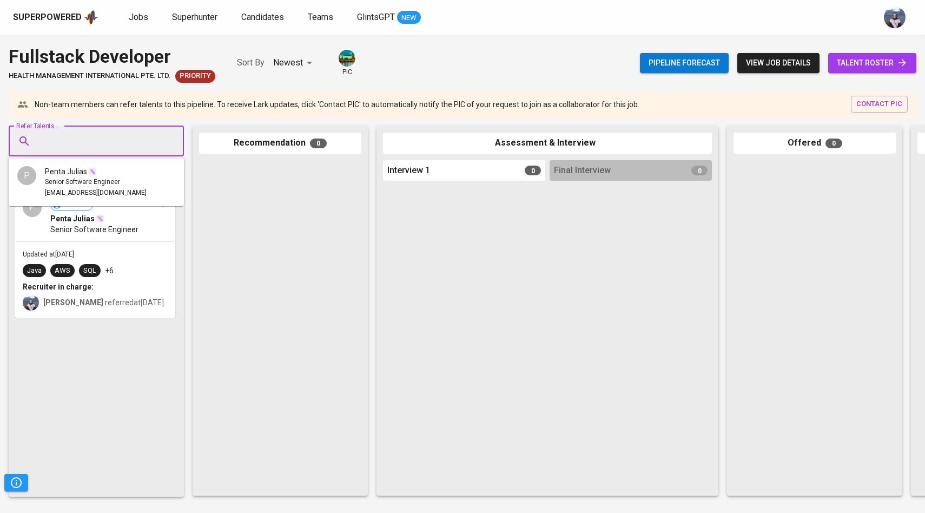
paste input "[EMAIL_ADDRESS][DOMAIN_NAME]"
type input "[EMAIL_ADDRESS][DOMAIN_NAME]"
click at [90, 182] on div "Senior Engineer" at bounding box center [96, 182] width 102 height 11
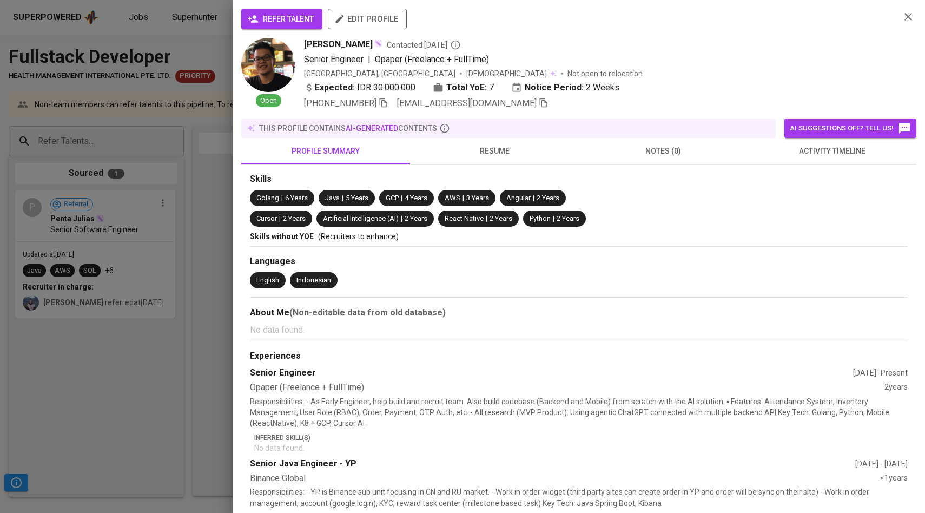
scroll to position [0, 0]
click at [303, 19] on span "refer talent" at bounding box center [282, 19] width 64 height 14
